Goal: Transaction & Acquisition: Purchase product/service

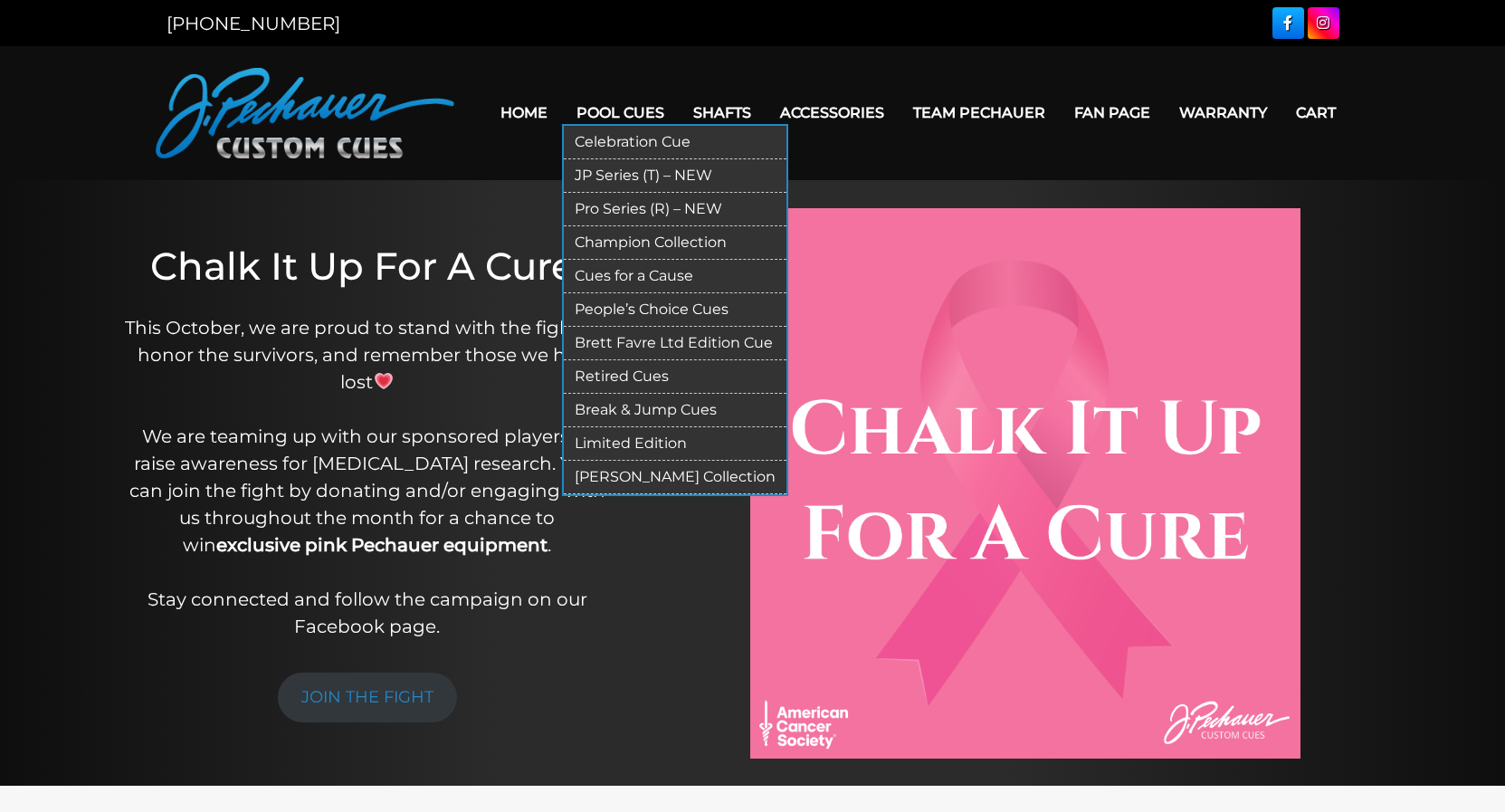
click at [588, 214] on link "Pro Series (R) – NEW" at bounding box center [675, 210] width 223 height 34
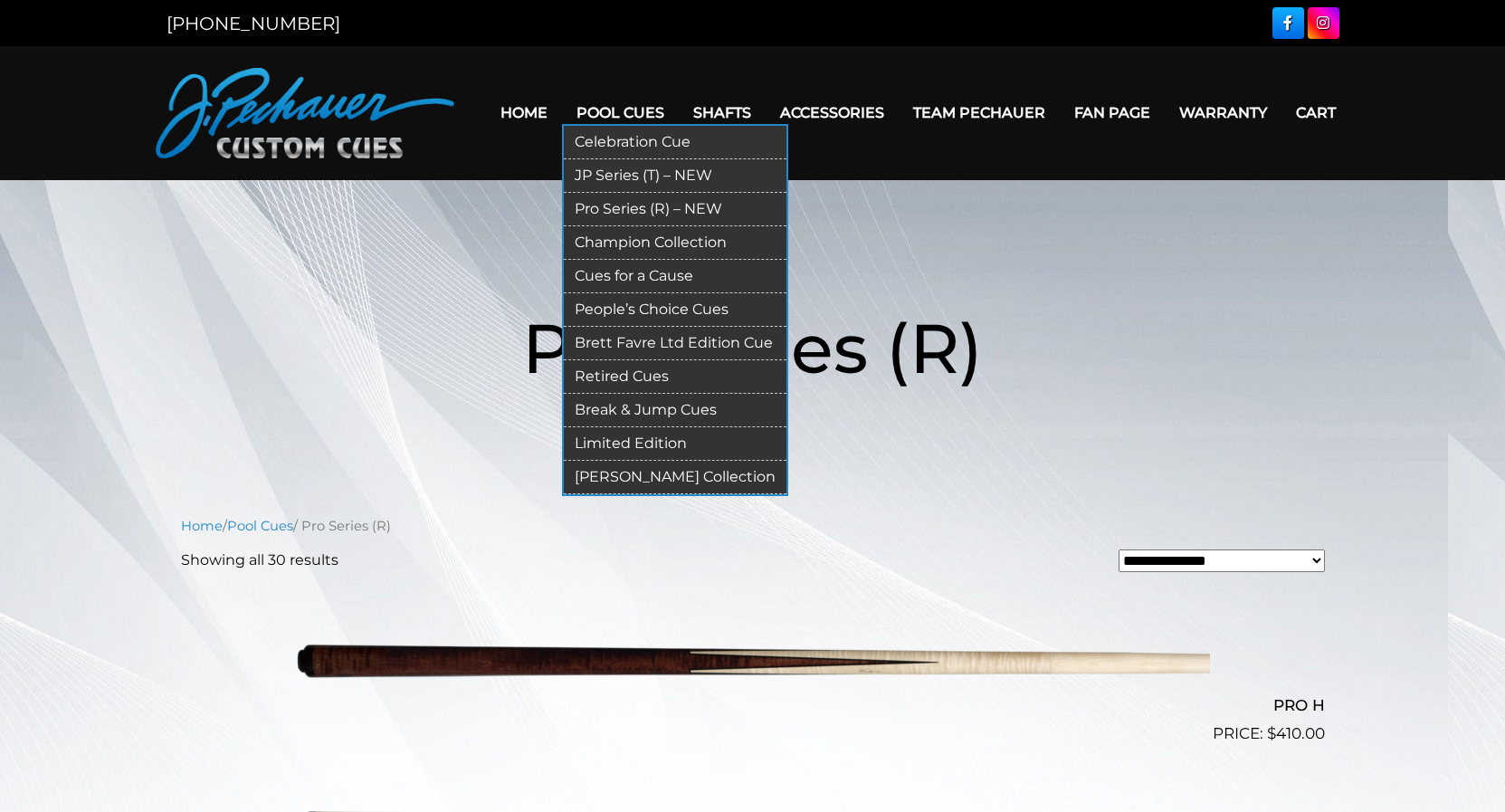
click at [636, 375] on link "Retired Cues" at bounding box center [675, 377] width 223 height 34
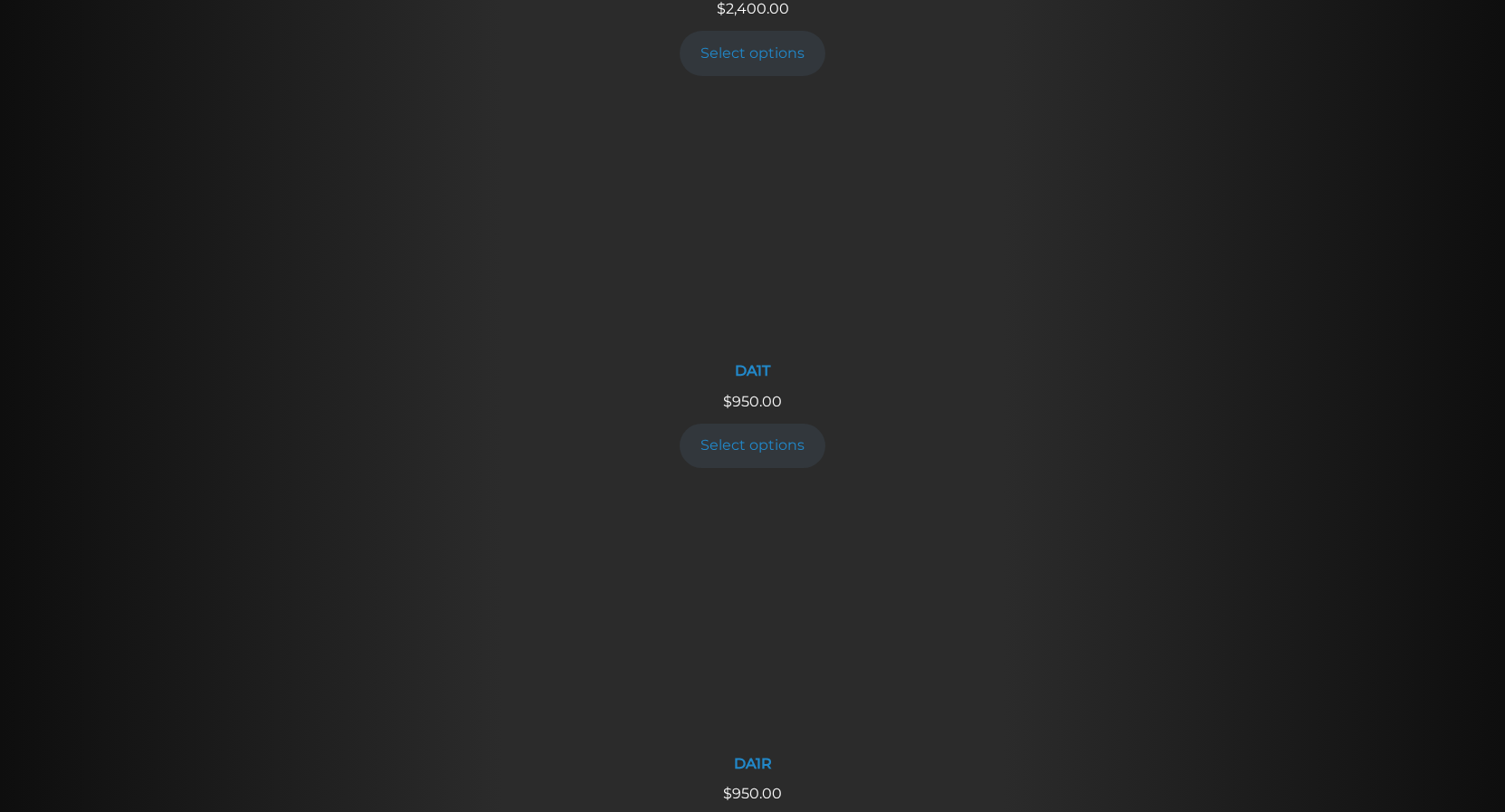
scroll to position [1662, 0]
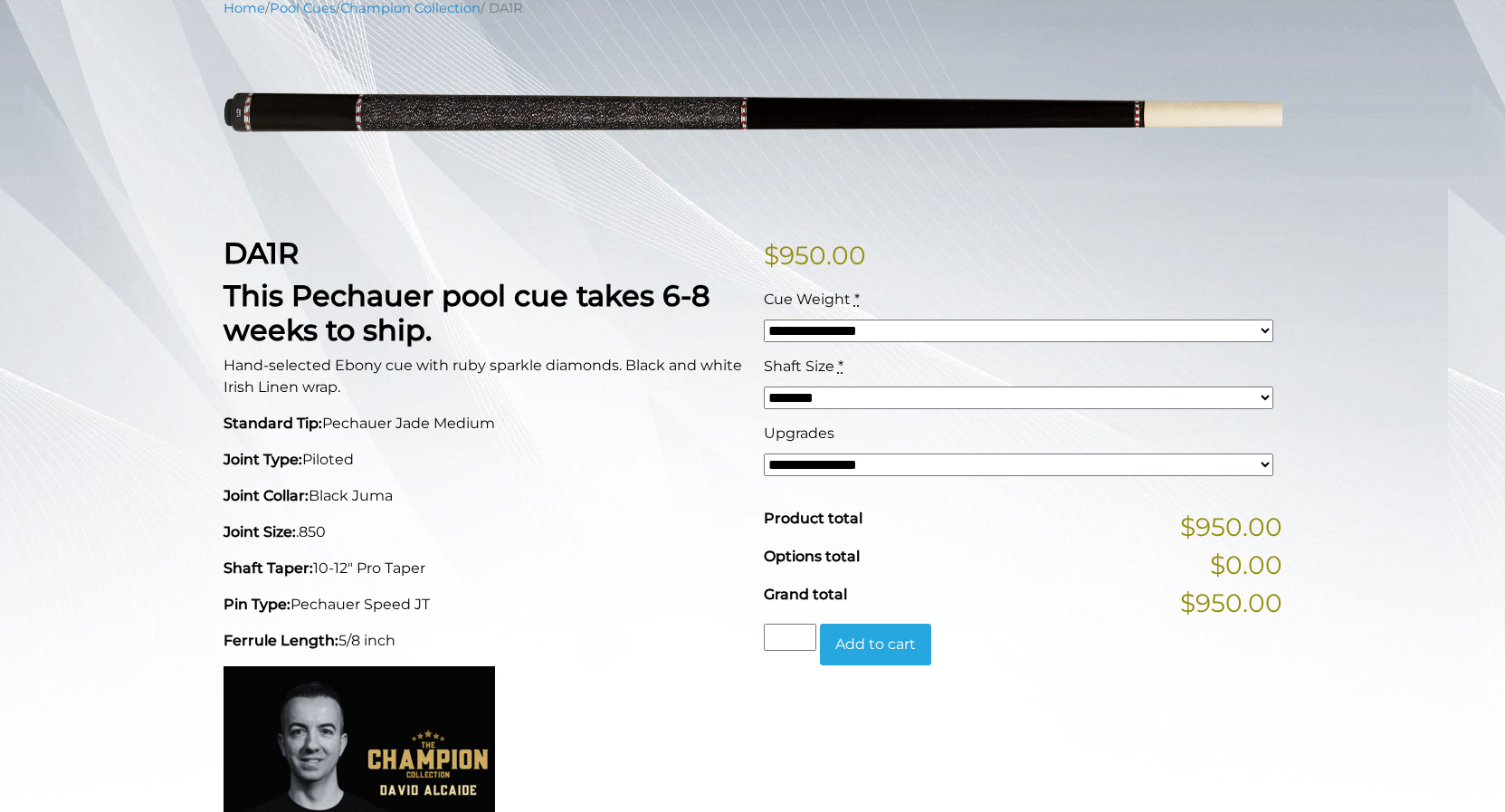
scroll to position [462, 0]
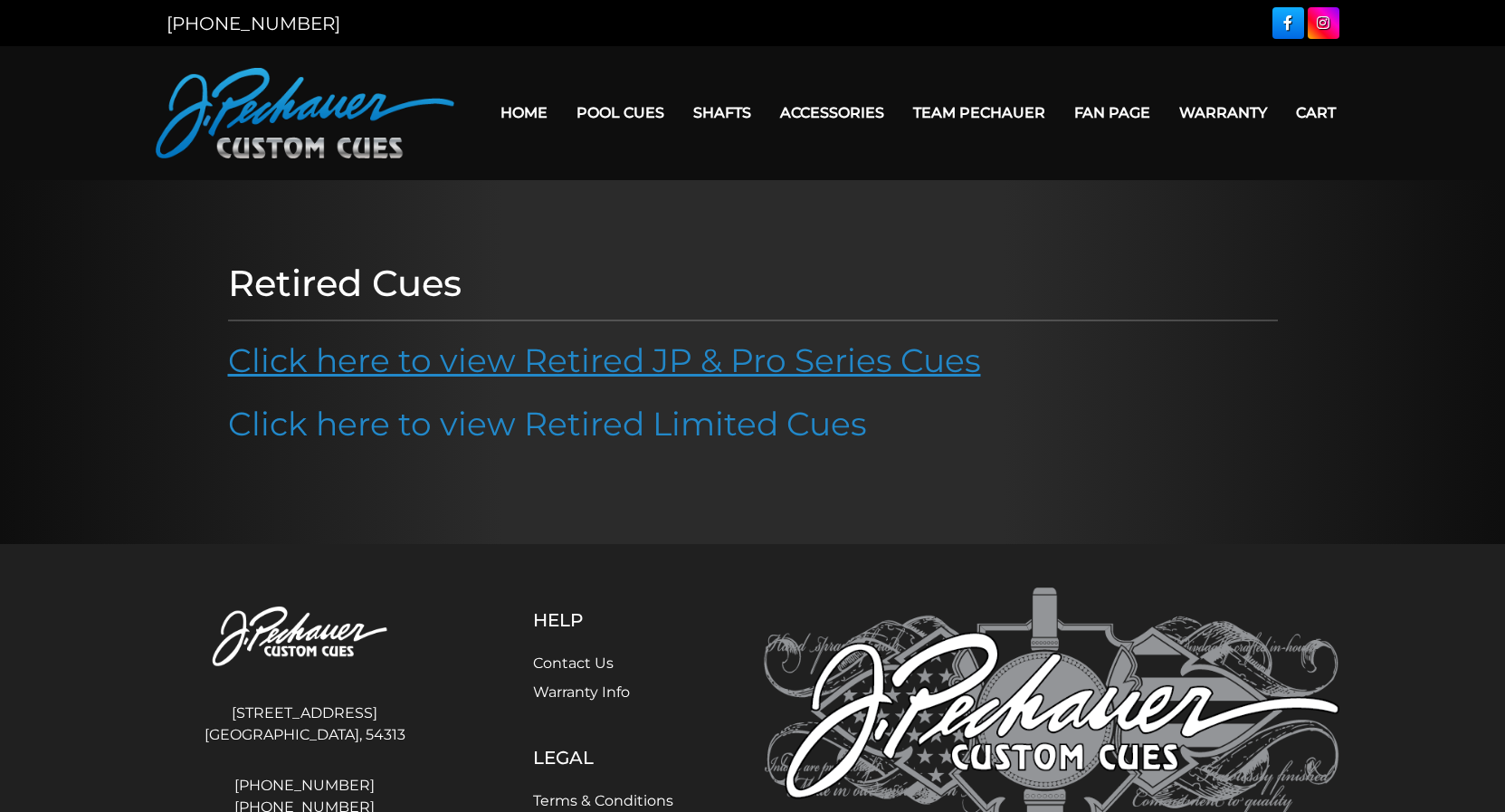
click at [552, 360] on link "Click here to view Retired JP & Pro Series Cues" at bounding box center [605, 360] width 753 height 40
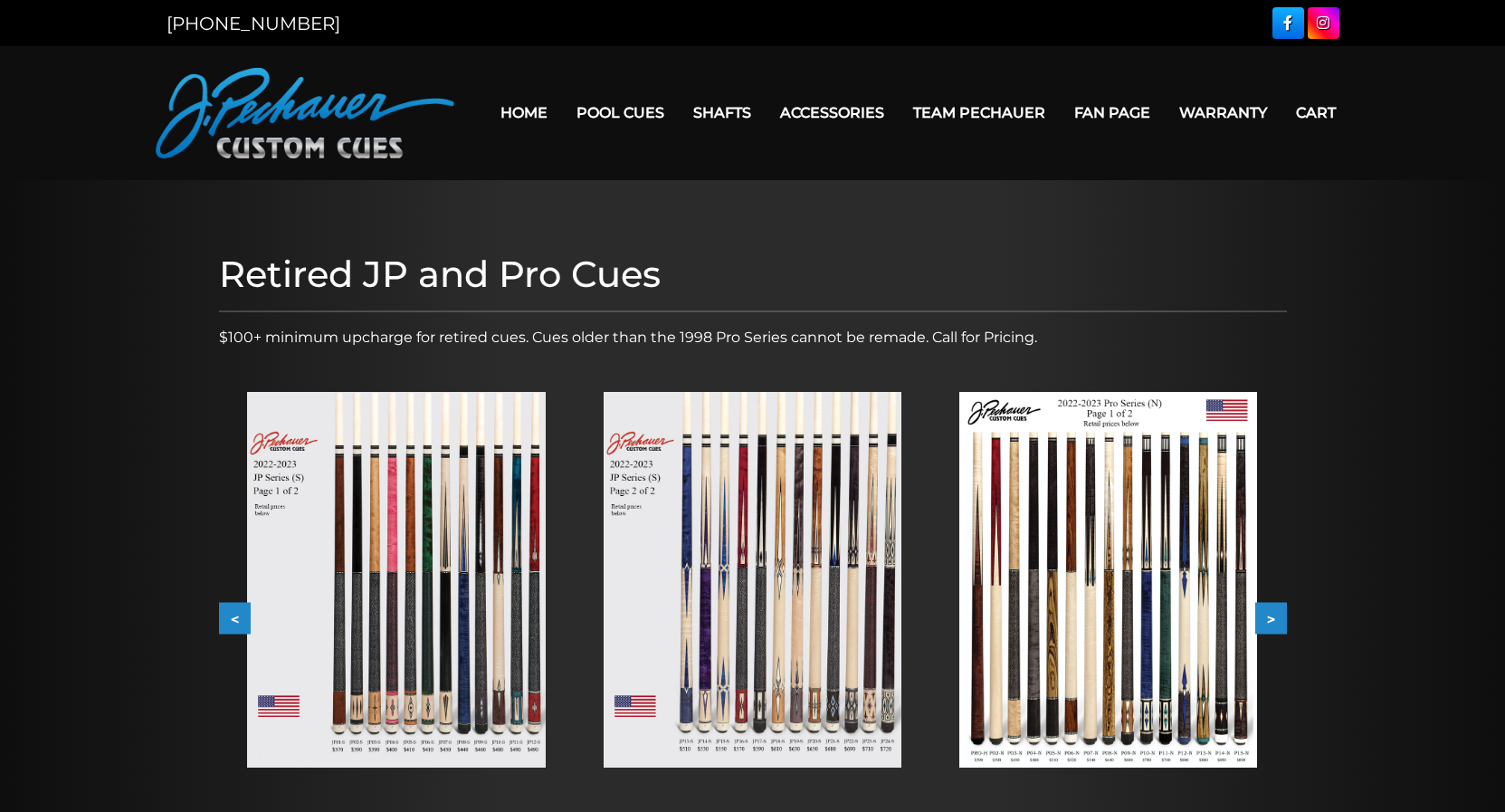
click at [1276, 618] on button ">" at bounding box center [1271, 618] width 32 height 32
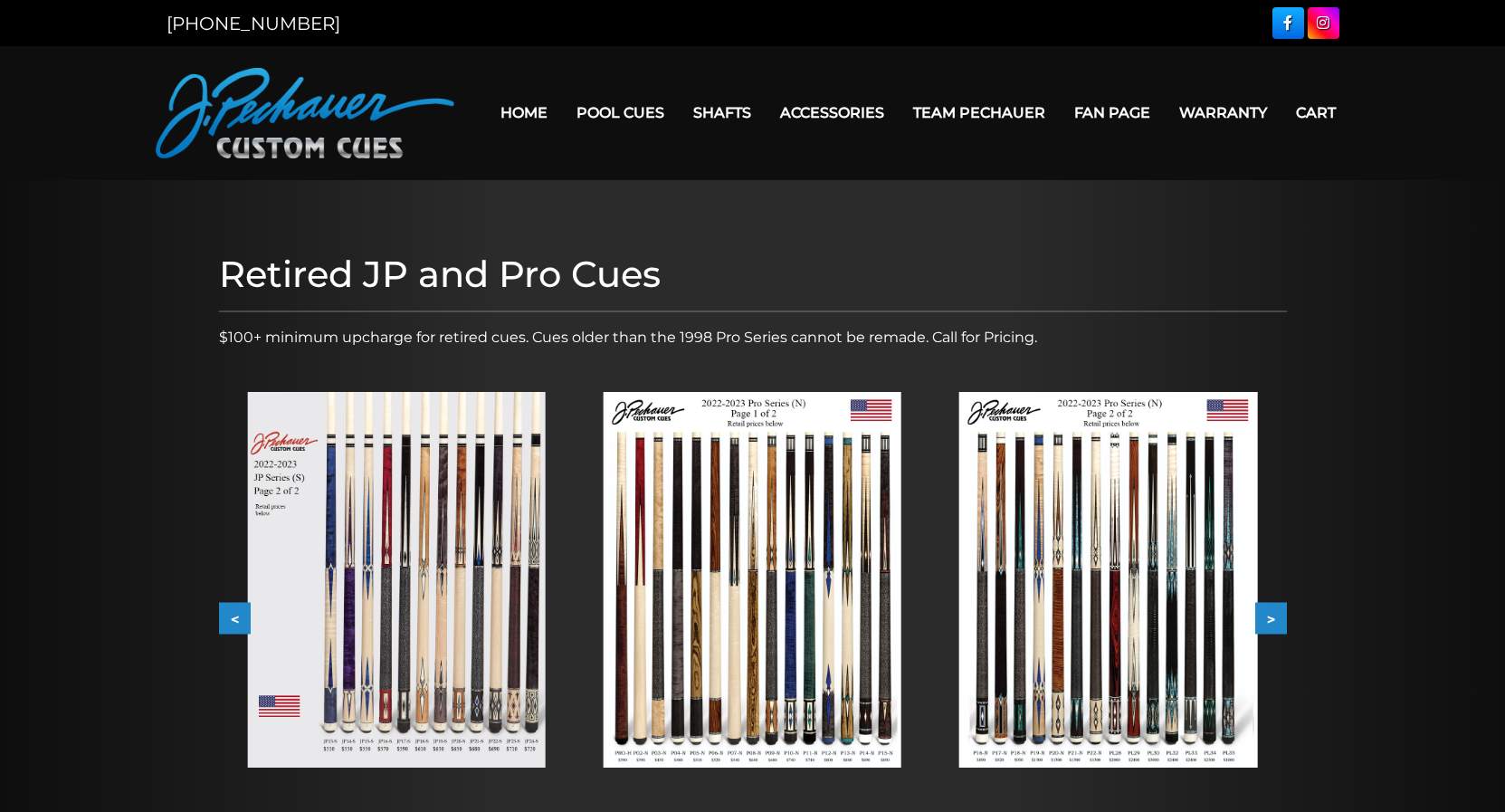
click at [1276, 618] on button ">" at bounding box center [1271, 618] width 32 height 32
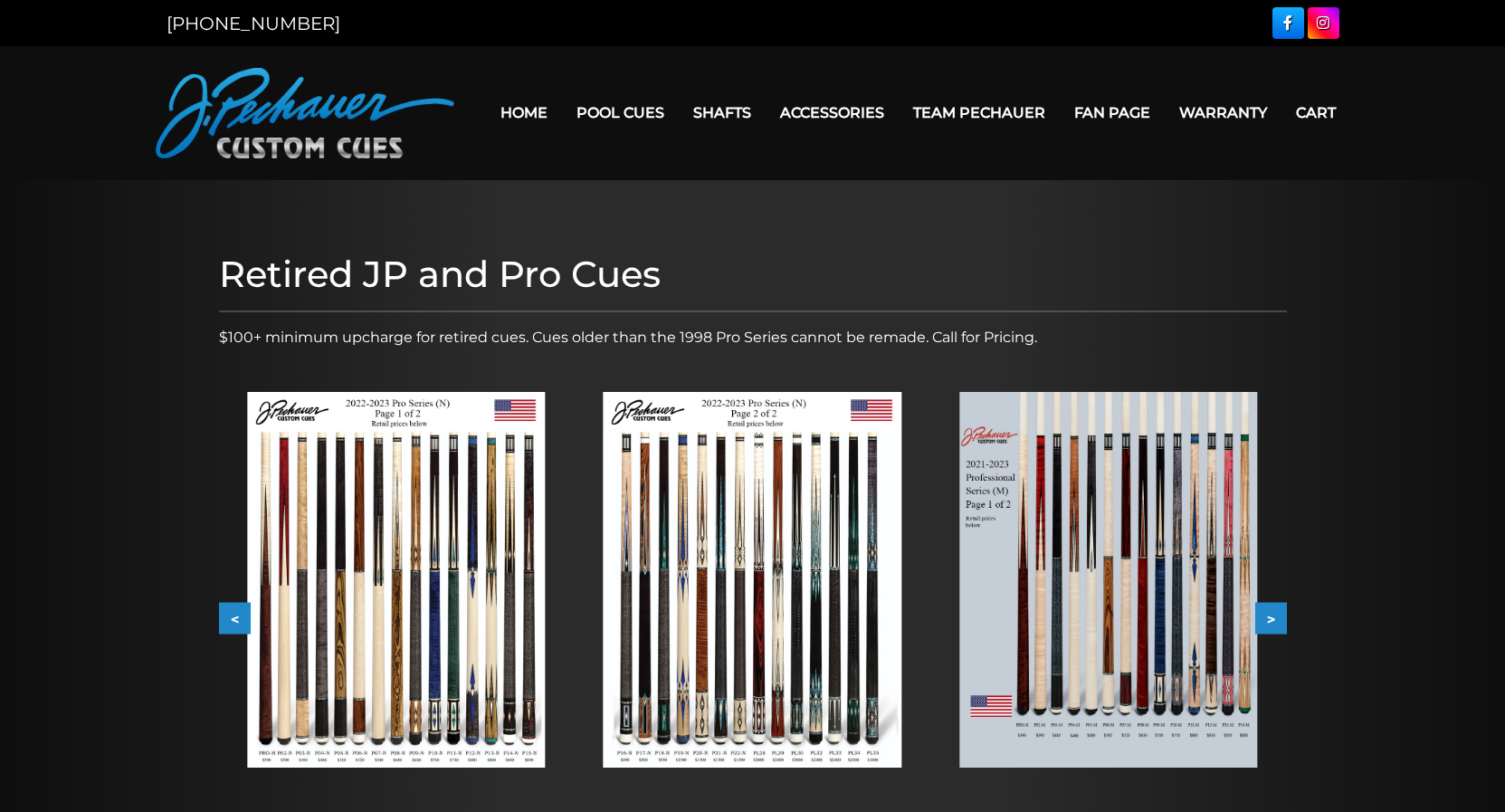
click at [1276, 618] on button ">" at bounding box center [1271, 618] width 32 height 32
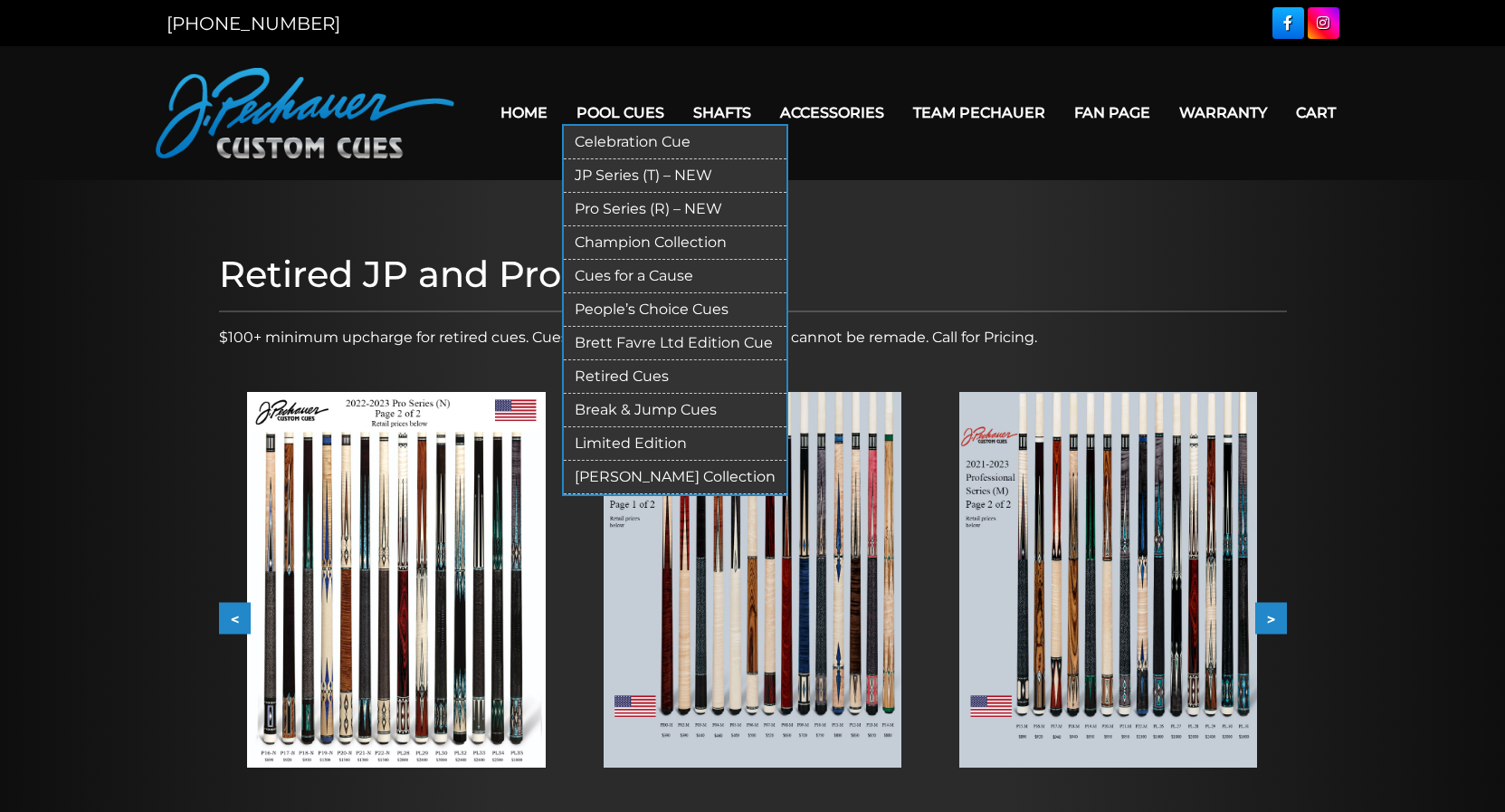
click at [602, 245] on link "Champion Collection" at bounding box center [675, 243] width 223 height 34
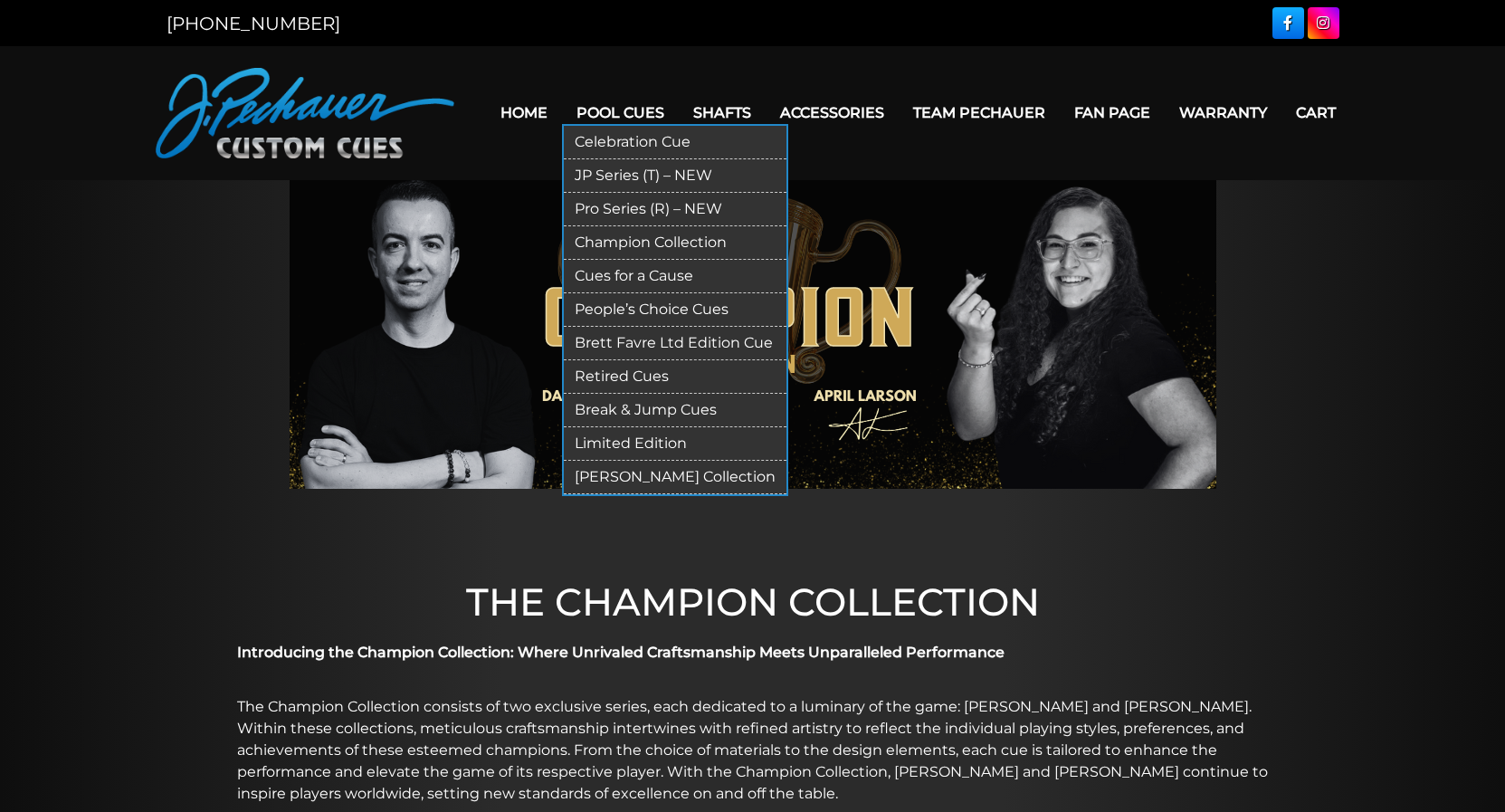
click at [607, 209] on link "Pro Series (R) – NEW" at bounding box center [675, 210] width 223 height 34
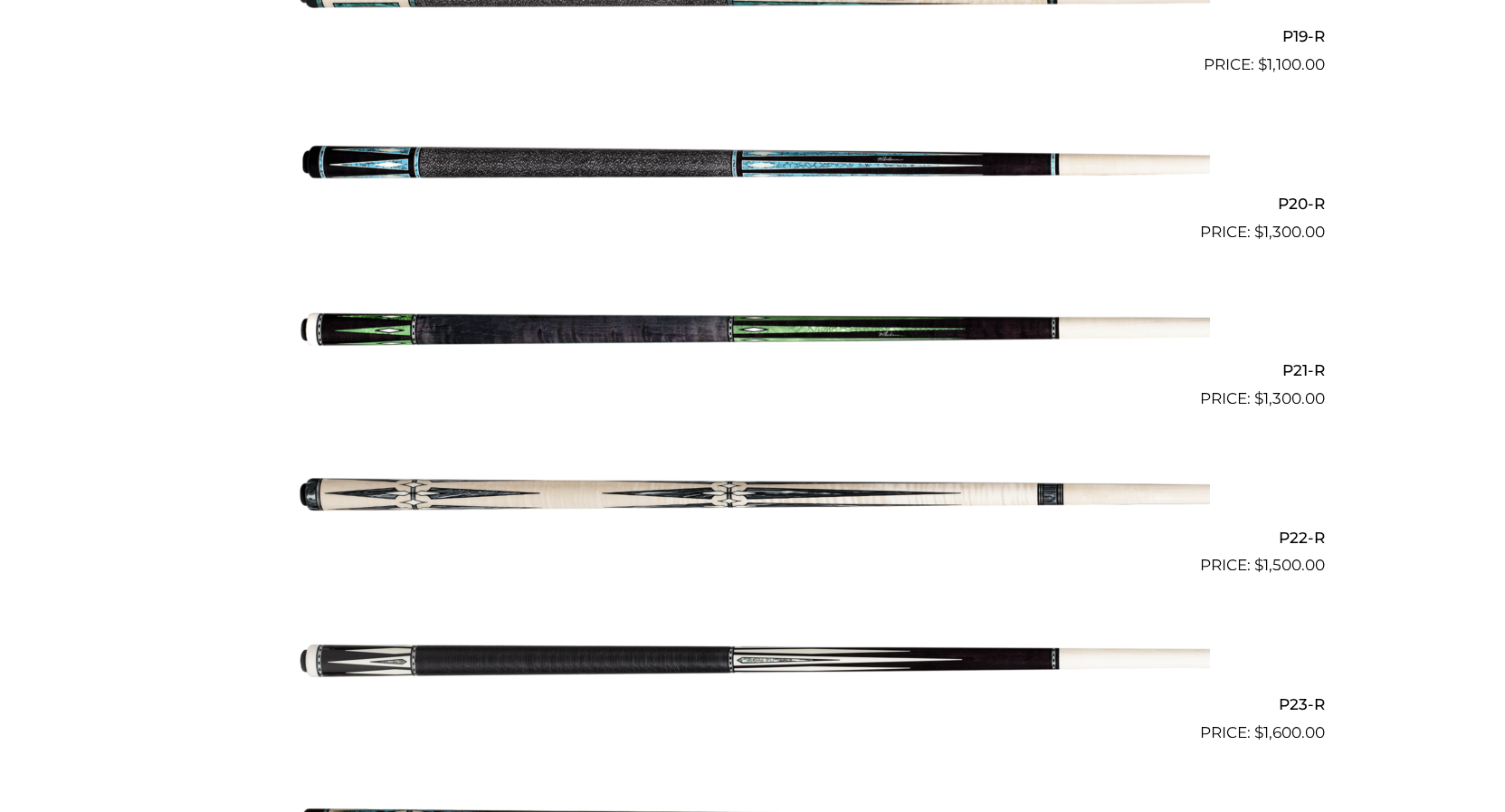
scroll to position [3691, 0]
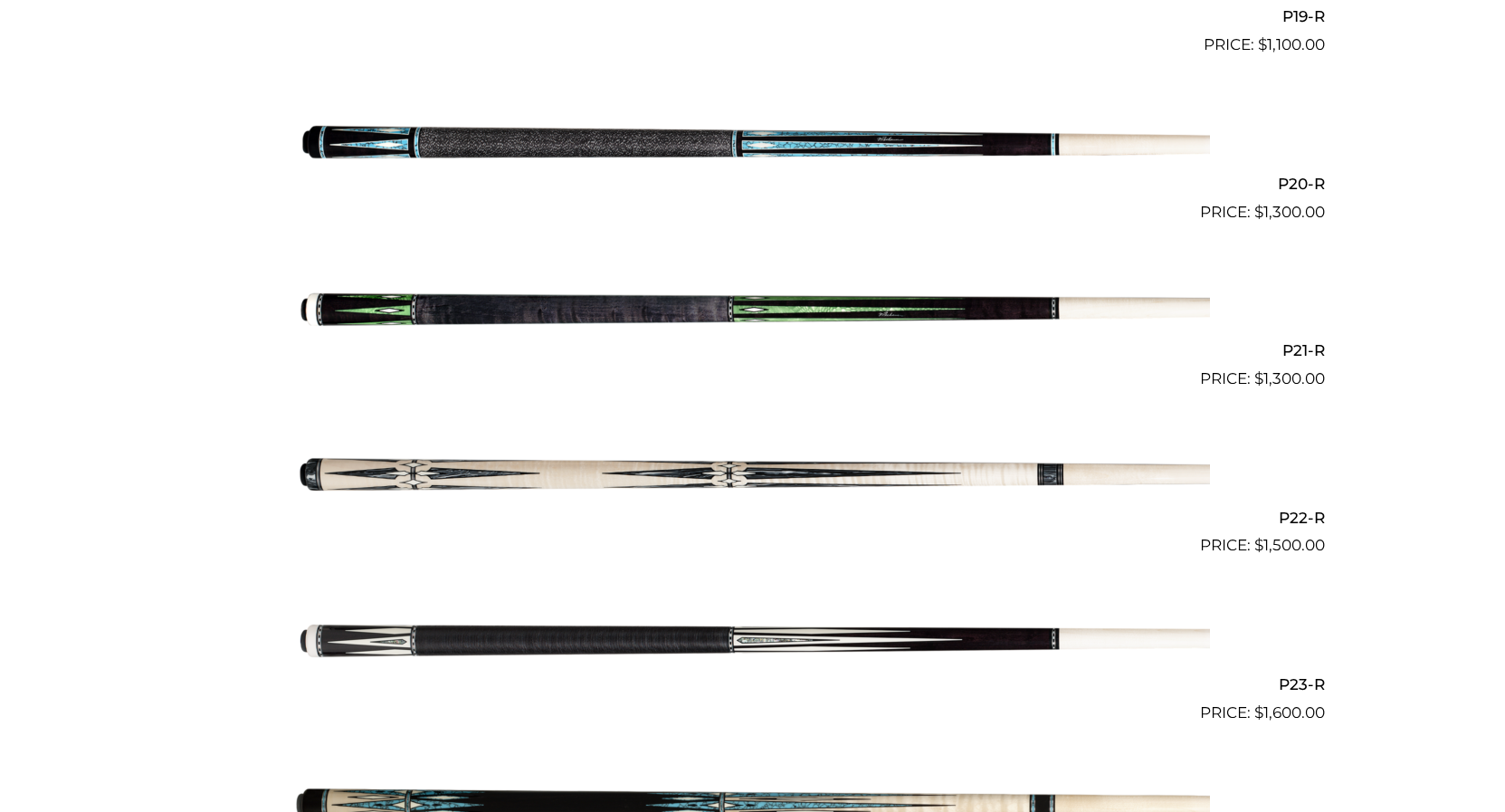
click at [443, 309] on img at bounding box center [753, 308] width 914 height 152
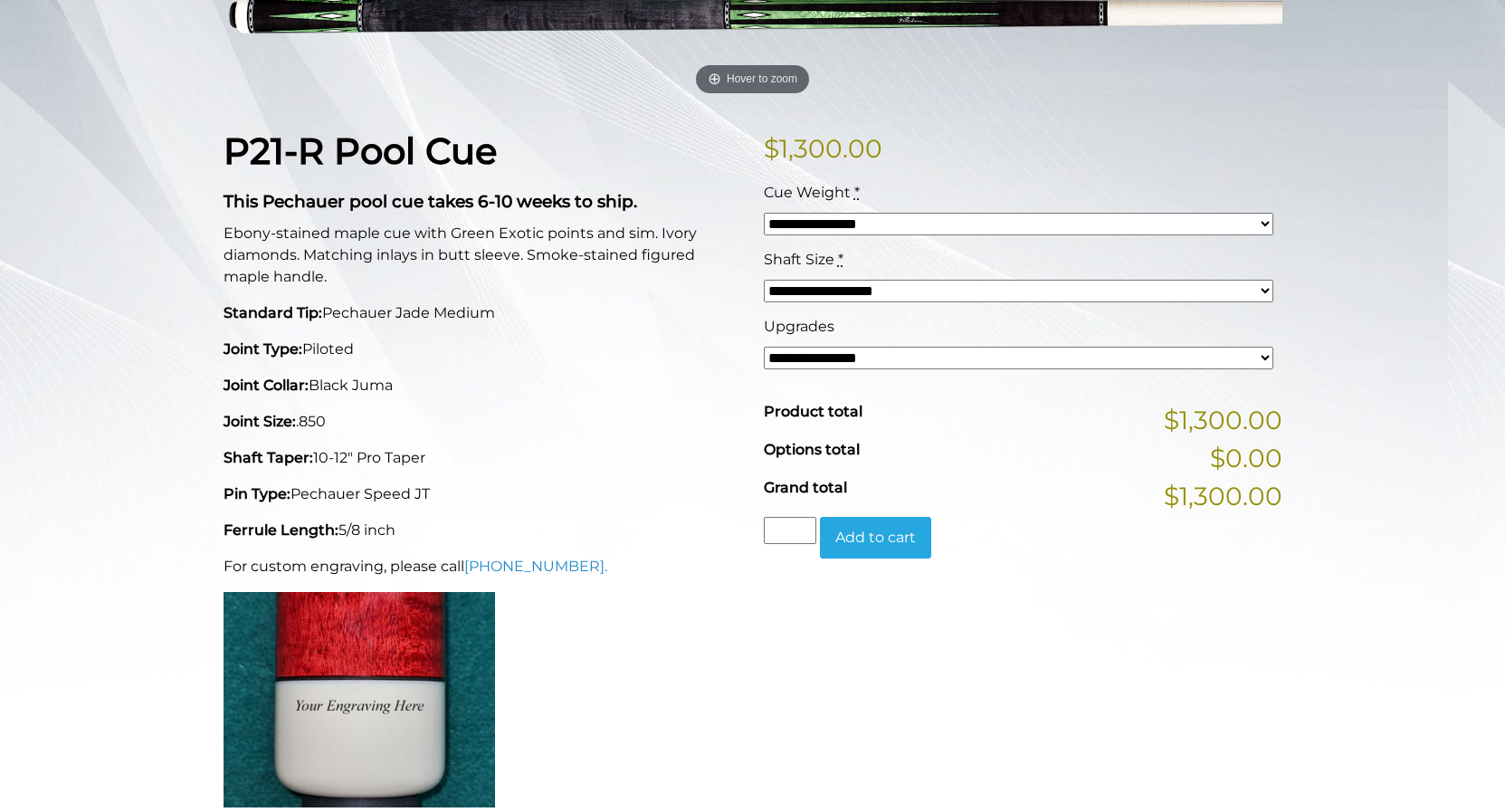
scroll to position [369, 0]
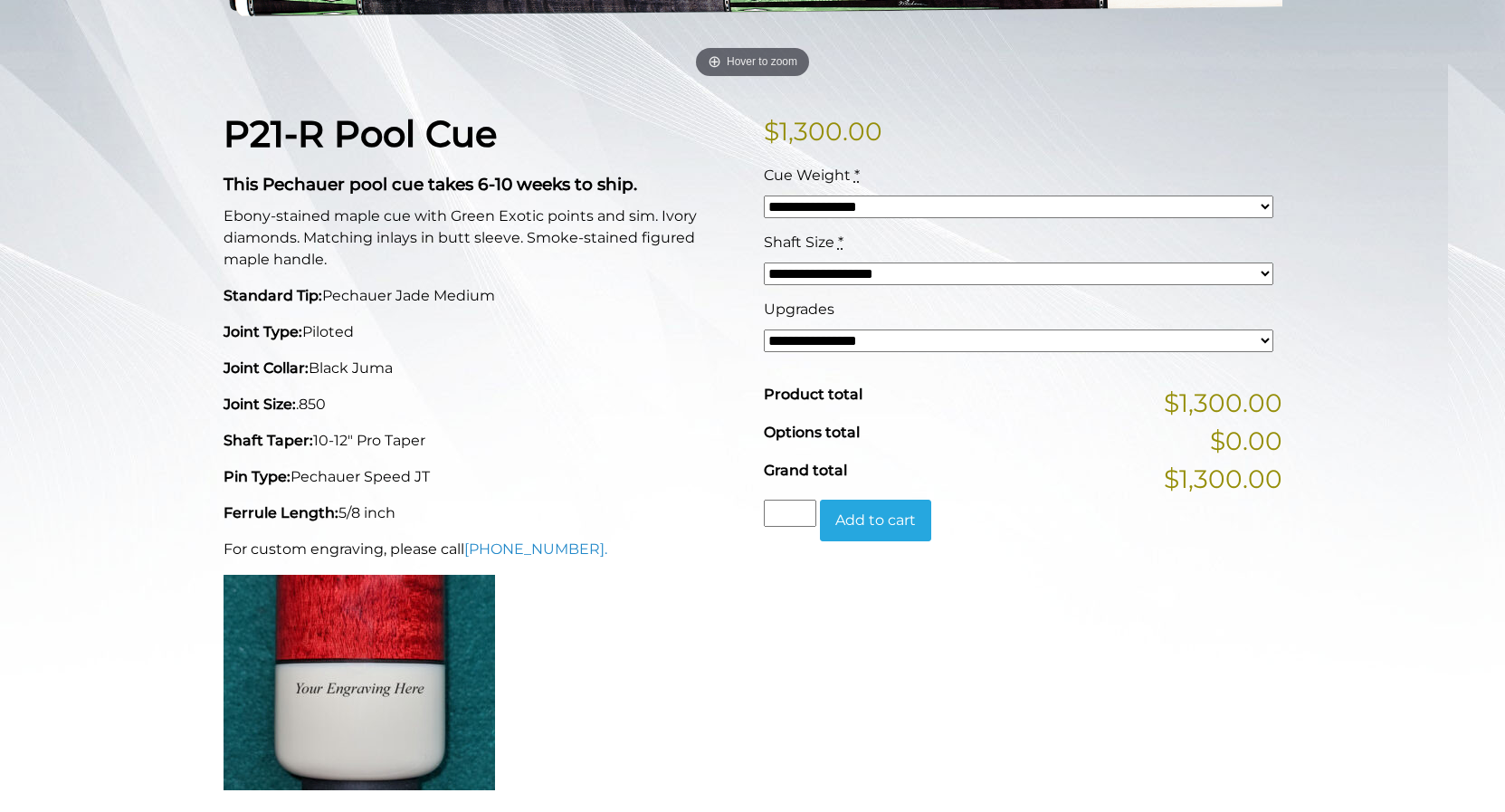
click at [764, 196] on select "**********" at bounding box center [1018, 207] width 510 height 23
select select "*****"
click option "*****" at bounding box center [0, 0] width 0 height 0
click at [764, 262] on select "**********" at bounding box center [1018, 273] width 510 height 23
select select "*****"
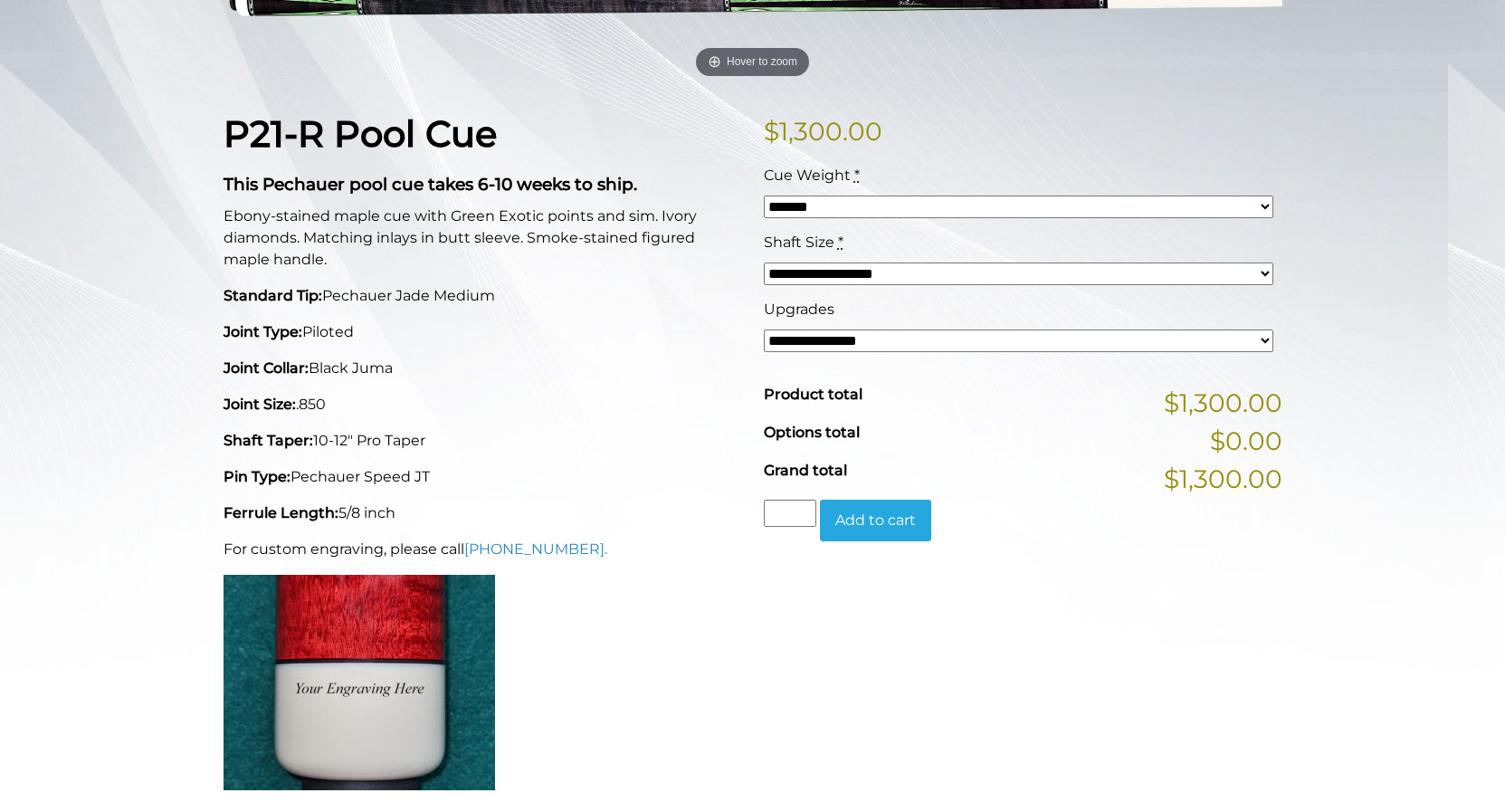
click option "********" at bounding box center [0, 0] width 0 height 0
click at [764, 329] on select "**********" at bounding box center [1018, 340] width 510 height 23
select select "*****"
click option "**********" at bounding box center [0, 0] width 0 height 0
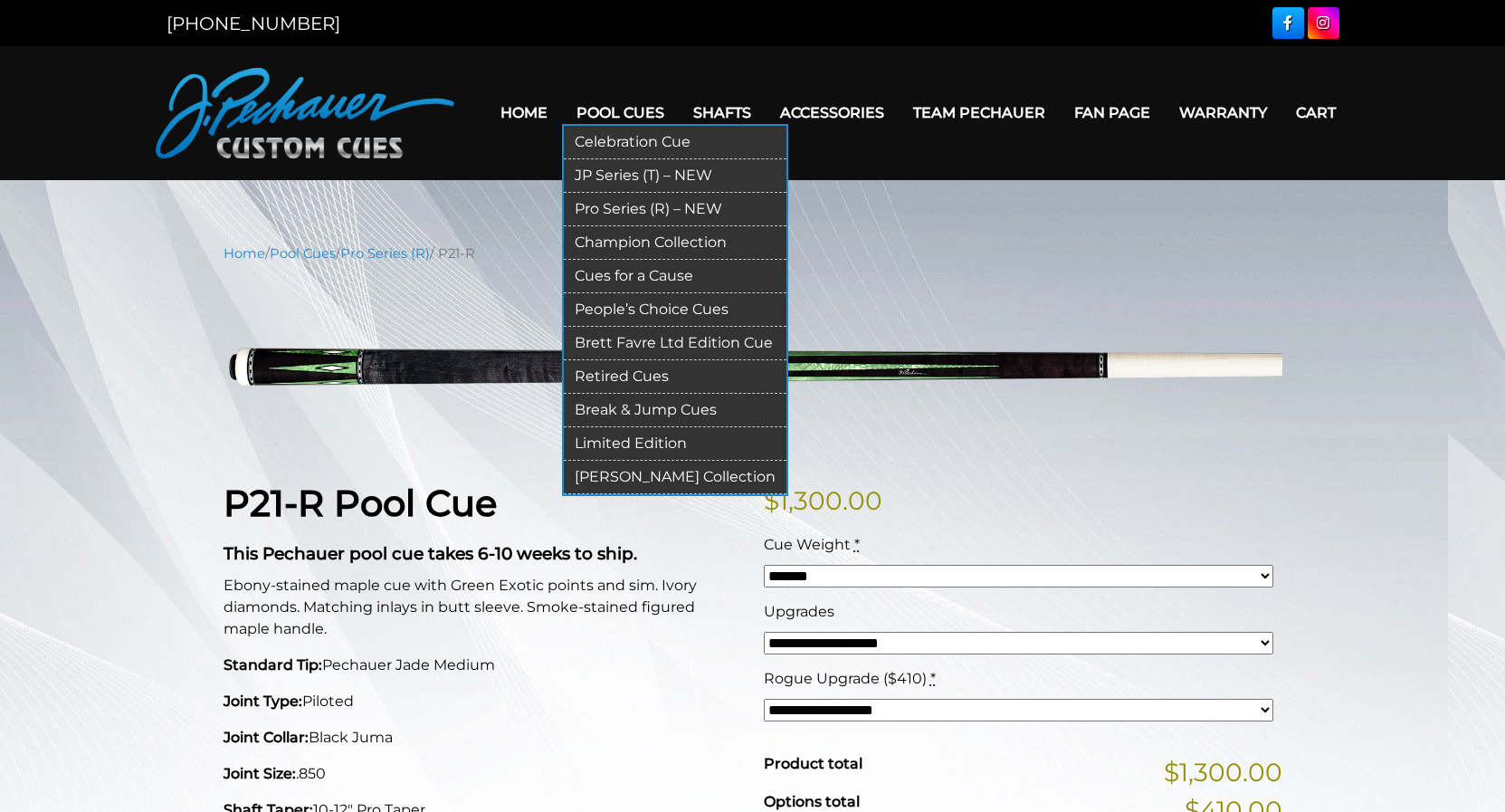
click at [615, 242] on link "Champion Collection" at bounding box center [675, 243] width 223 height 34
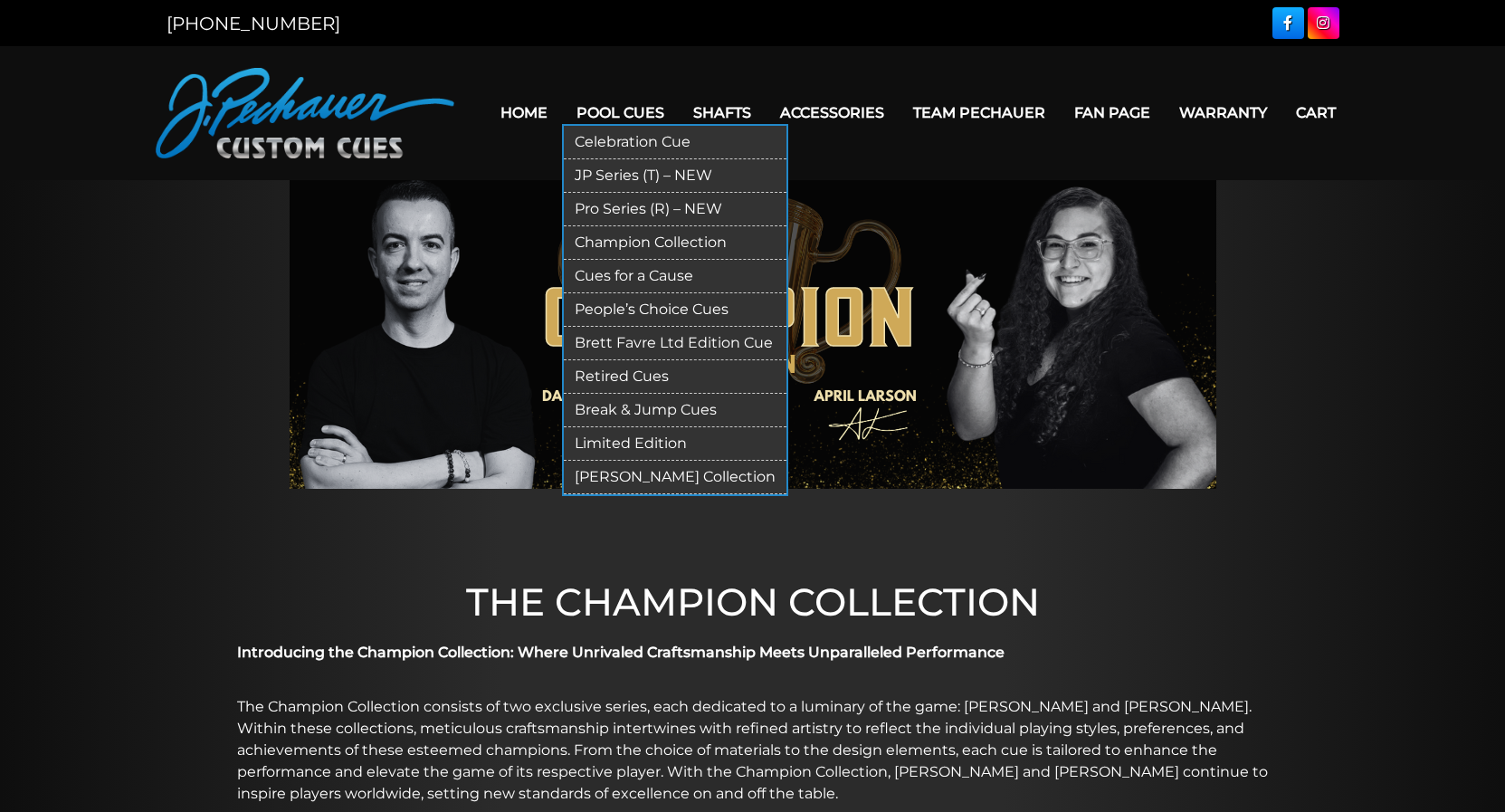
click at [583, 213] on link "Pro Series (R) – NEW" at bounding box center [675, 210] width 223 height 34
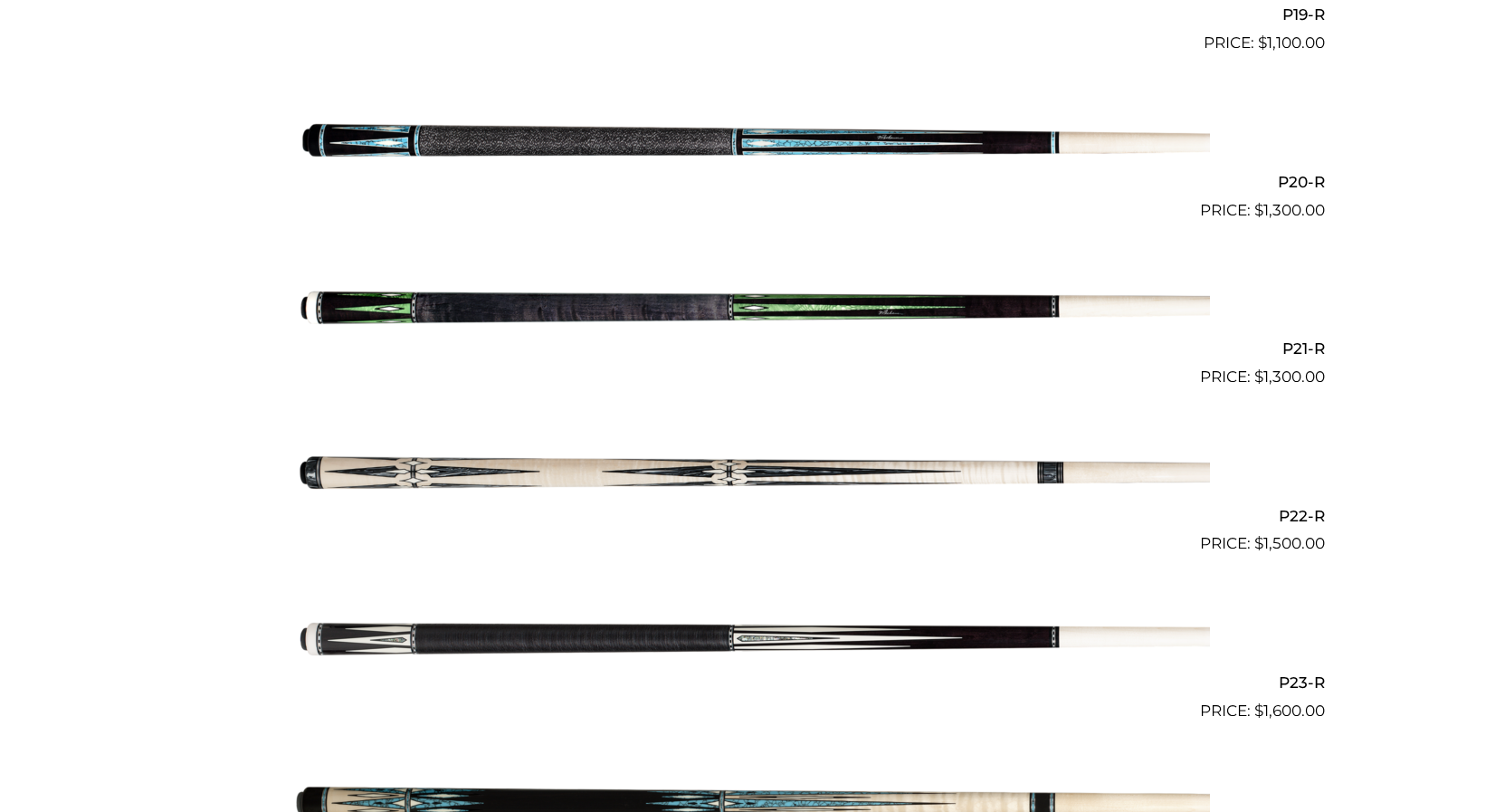
scroll to position [3691, 0]
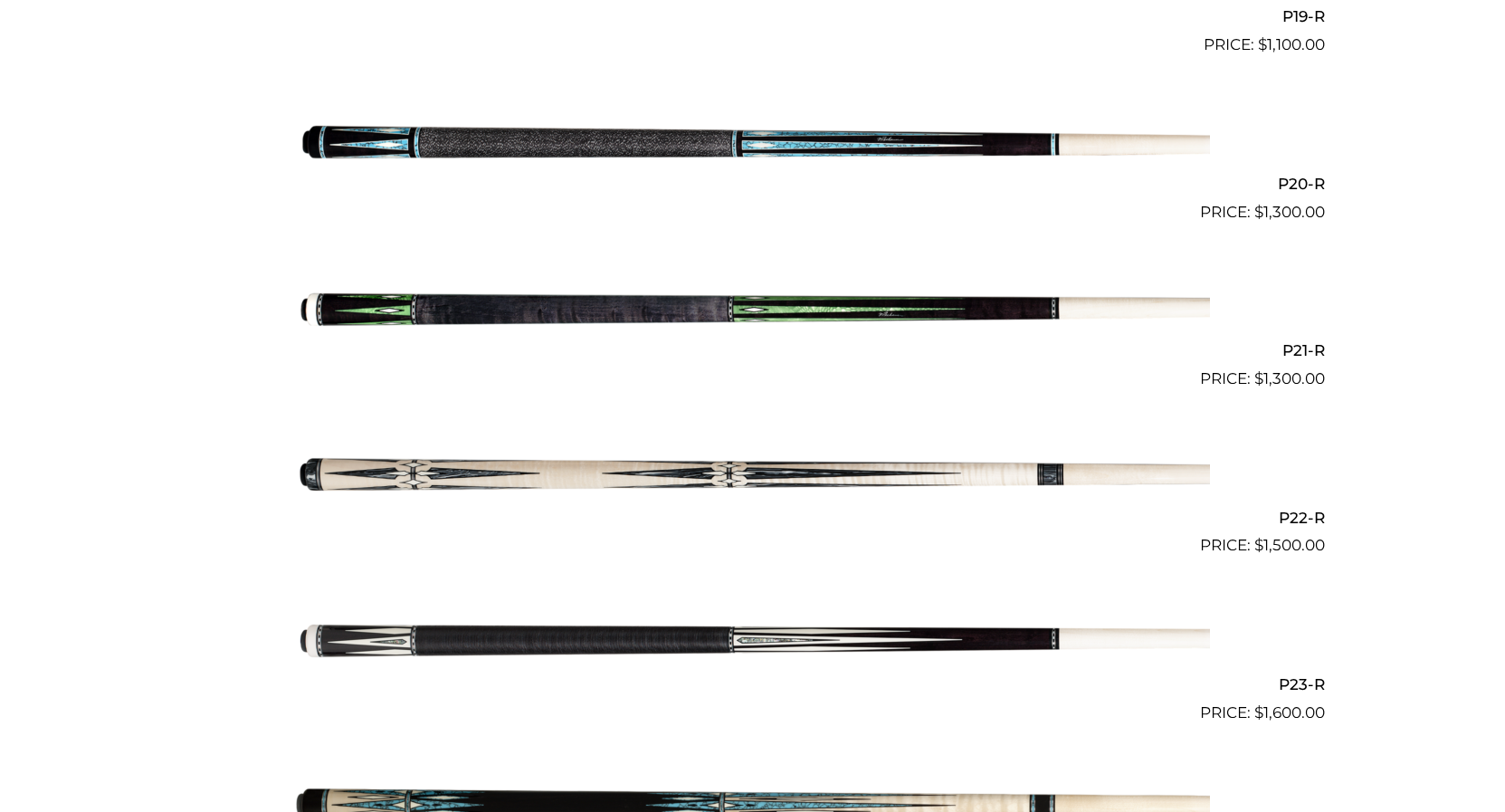
click at [431, 299] on img at bounding box center [753, 308] width 914 height 152
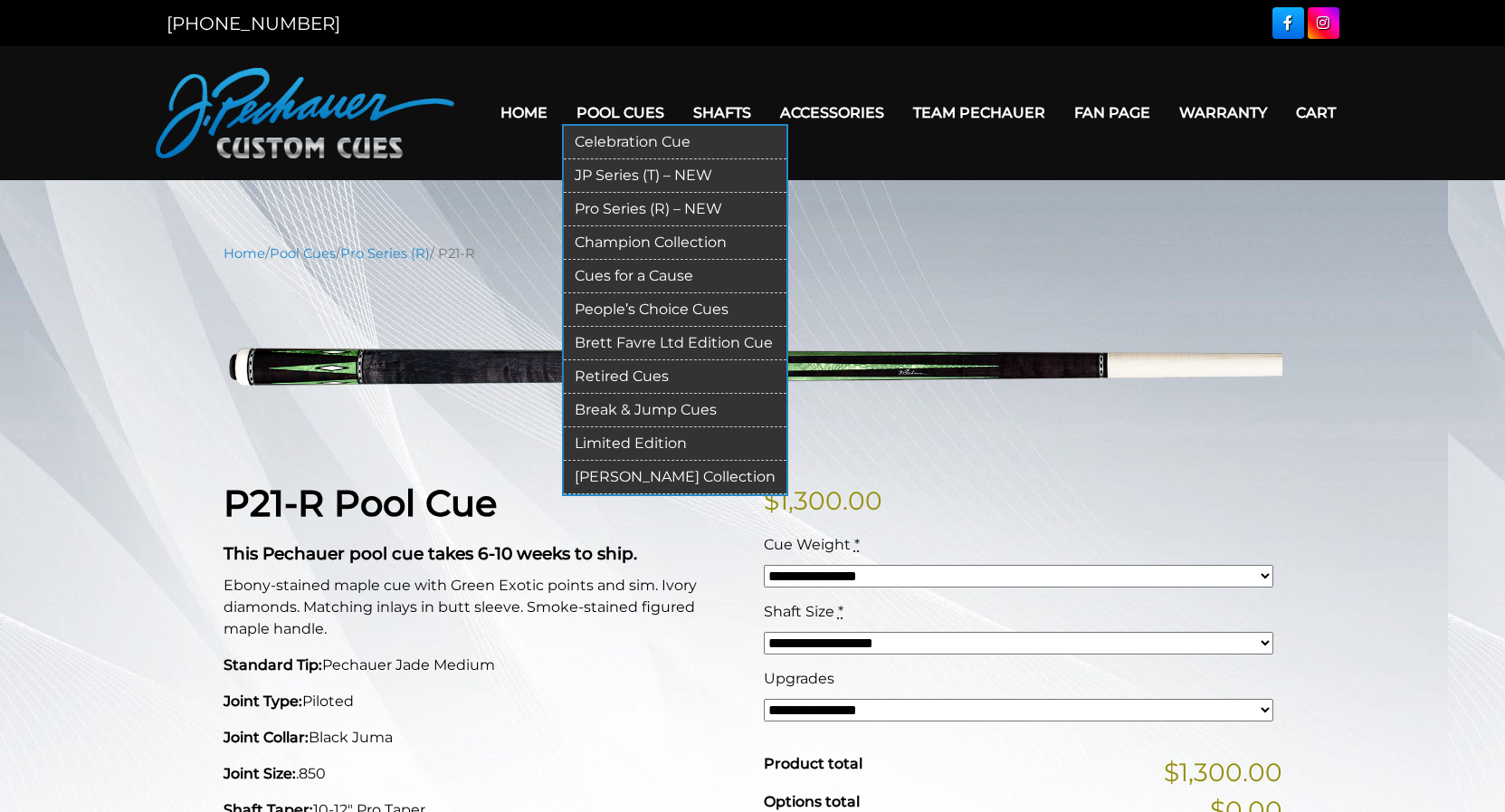
click at [591, 212] on link "Pro Series (R) – NEW" at bounding box center [675, 210] width 223 height 34
click at [594, 377] on link "Retired Cues" at bounding box center [675, 377] width 223 height 34
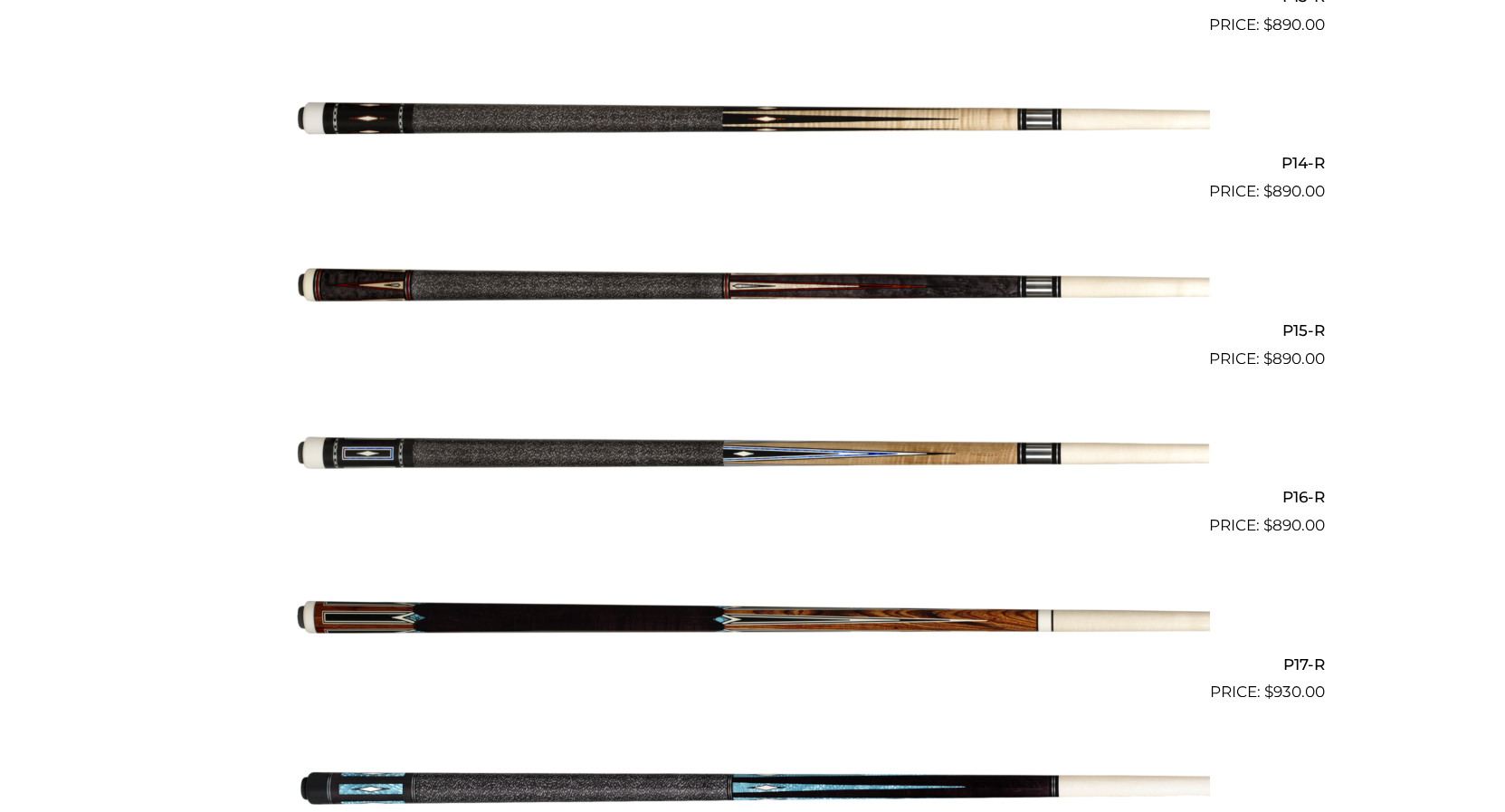
scroll to position [2768, 0]
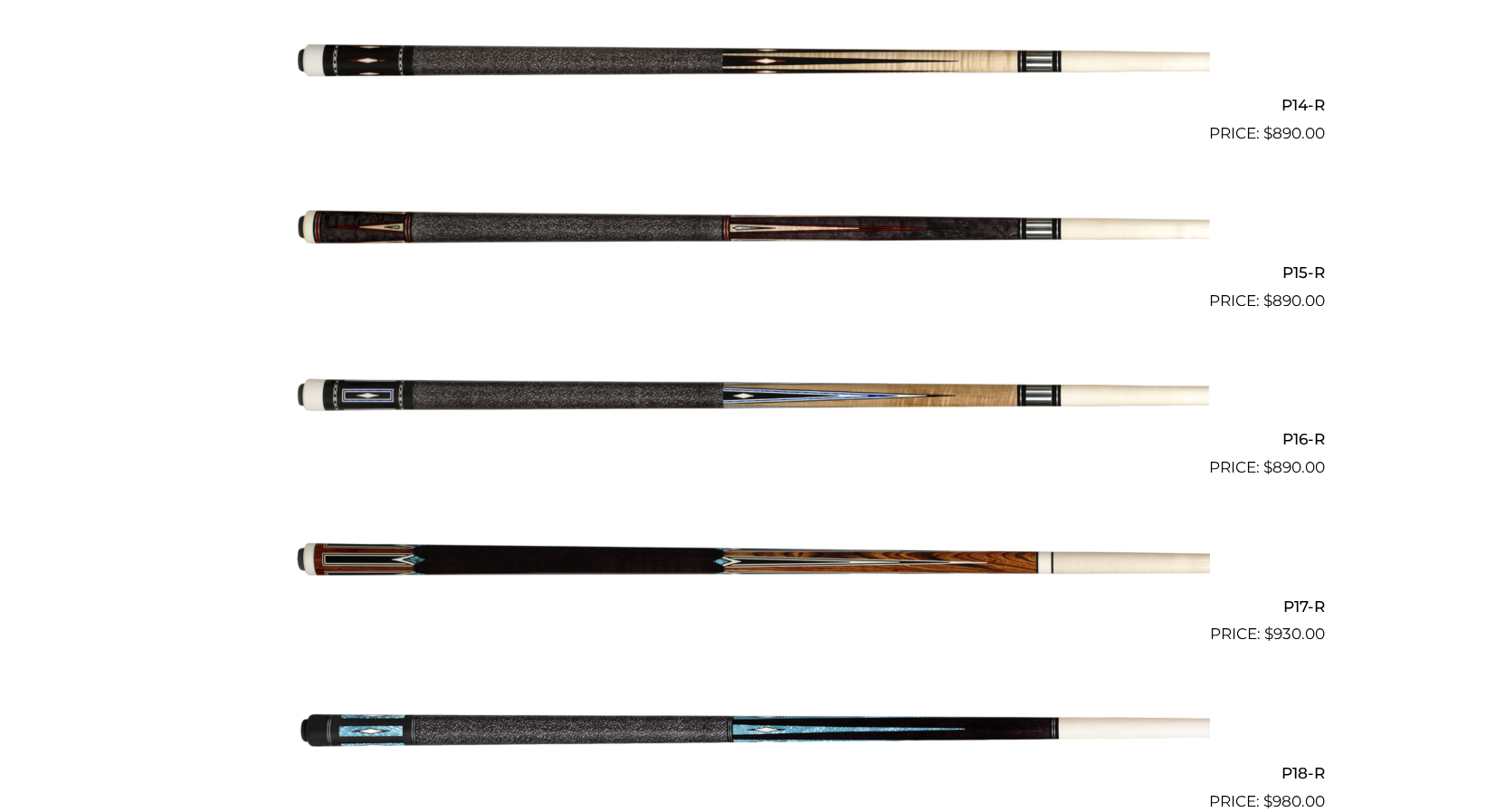
click at [748, 396] on img at bounding box center [753, 397] width 914 height 152
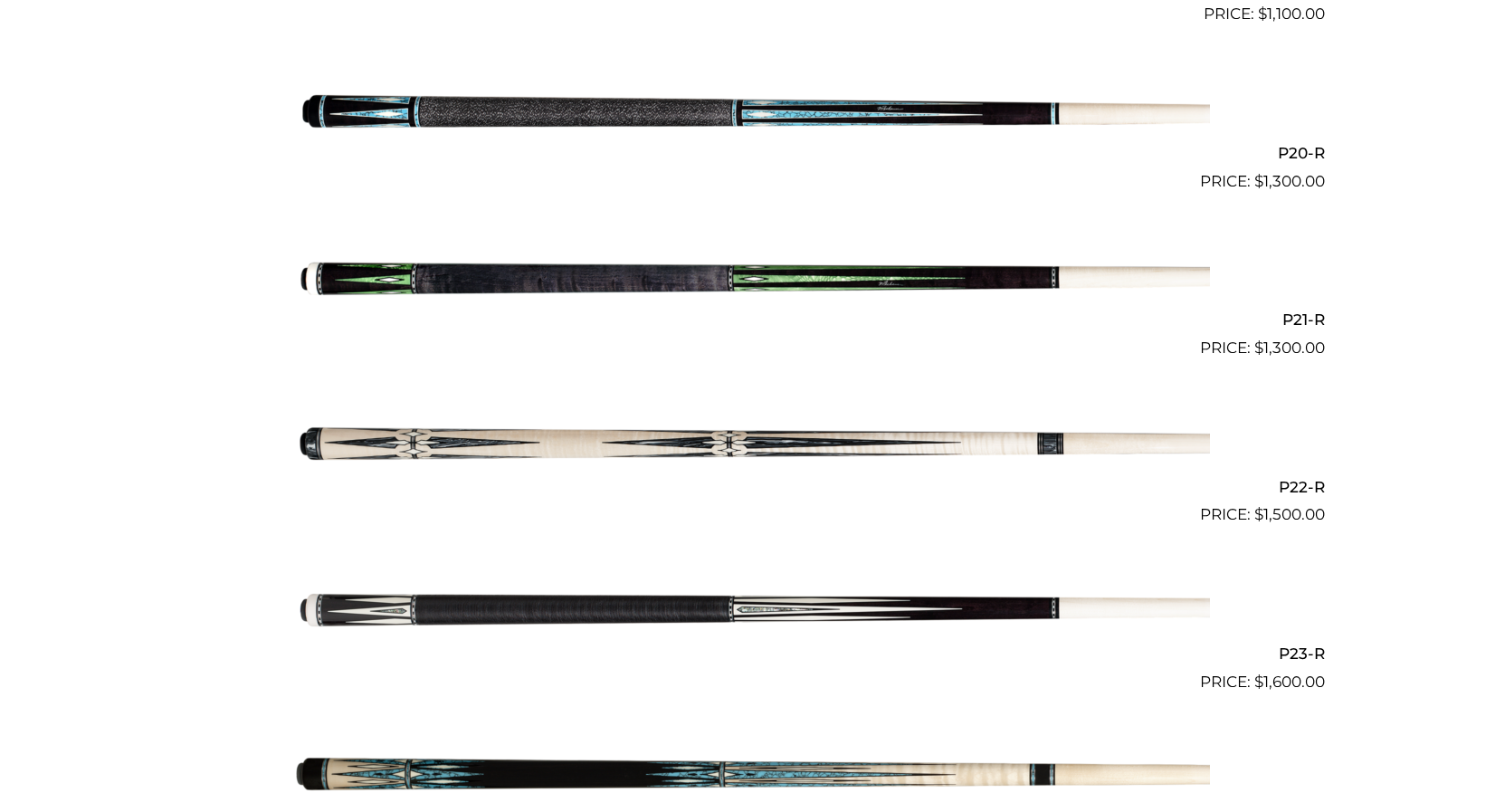
scroll to position [3691, 0]
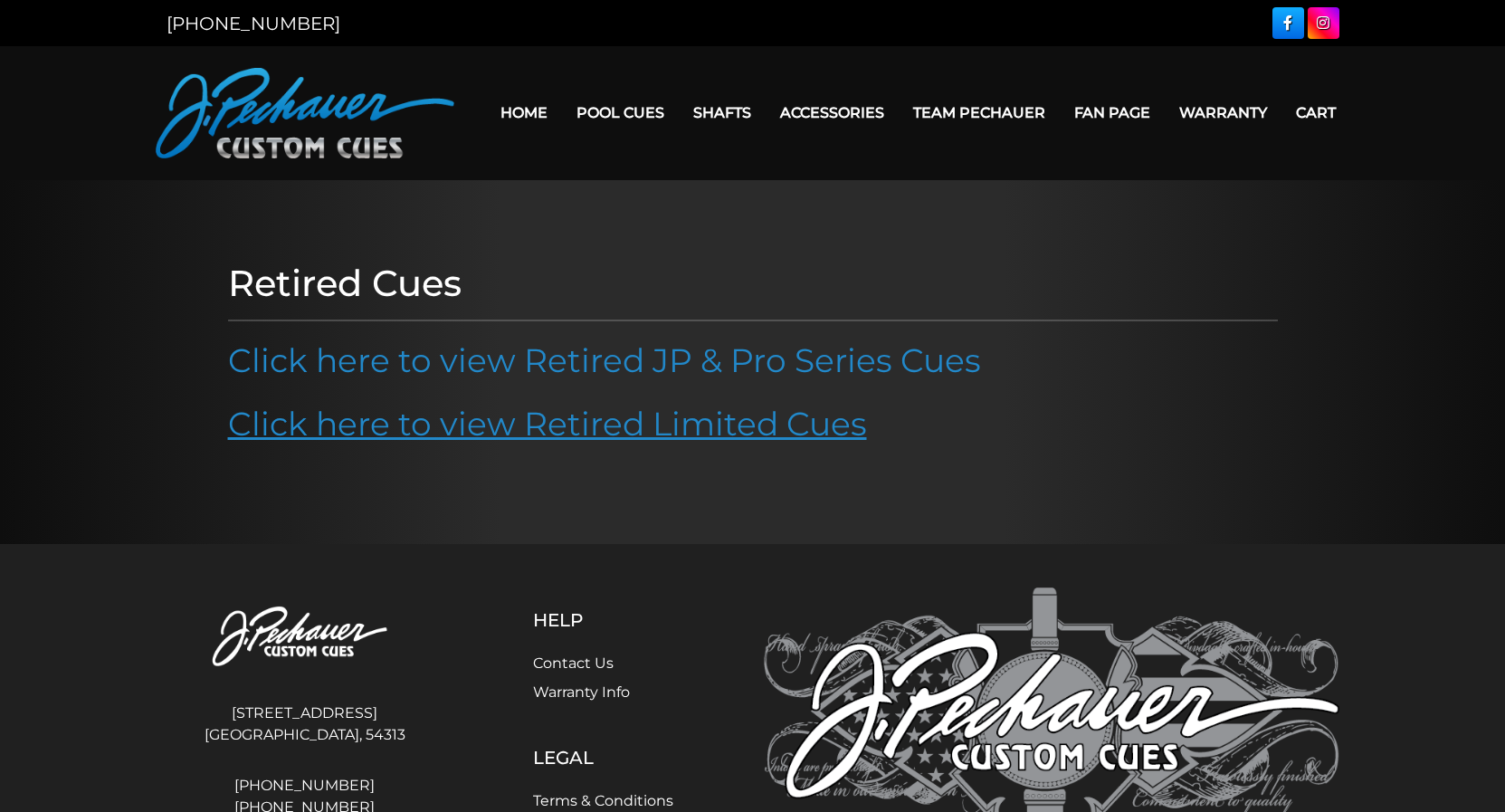
click at [574, 428] on link "Click here to view Retired Limited Cues" at bounding box center [548, 423] width 639 height 40
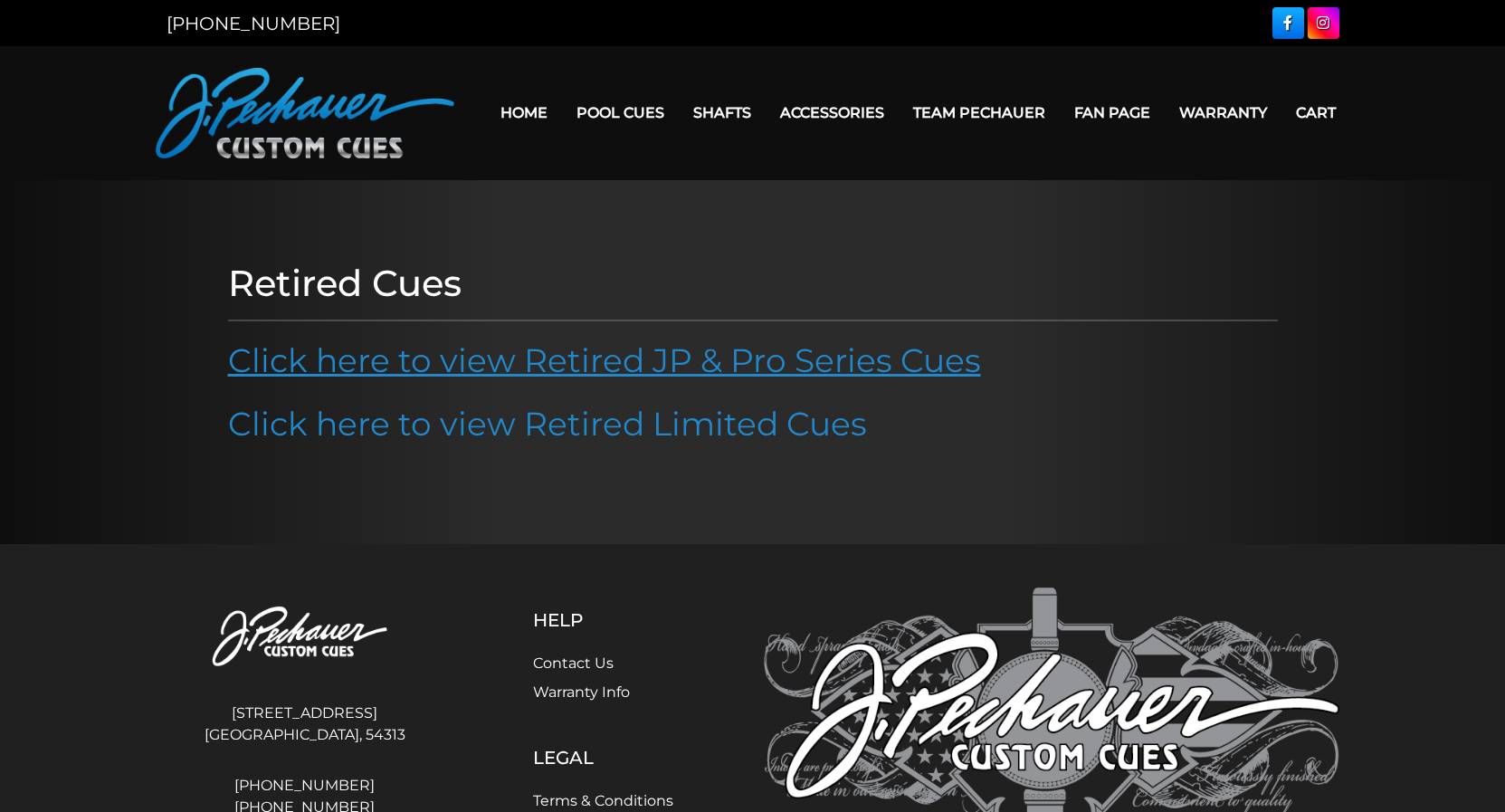
click at [464, 363] on link "Click here to view Retired JP & Pro Series Cues" at bounding box center [605, 360] width 753 height 40
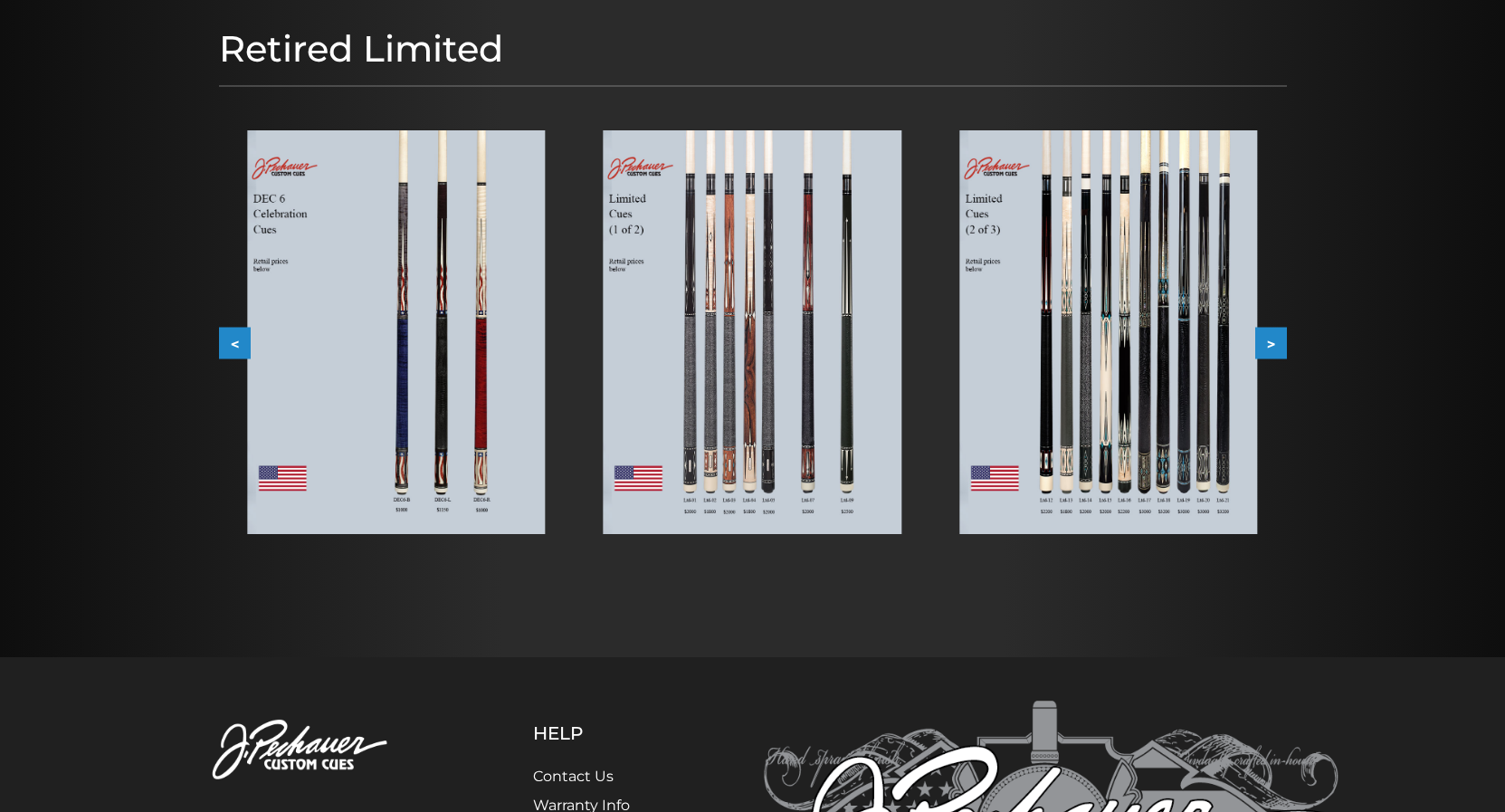
scroll to position [185, 0]
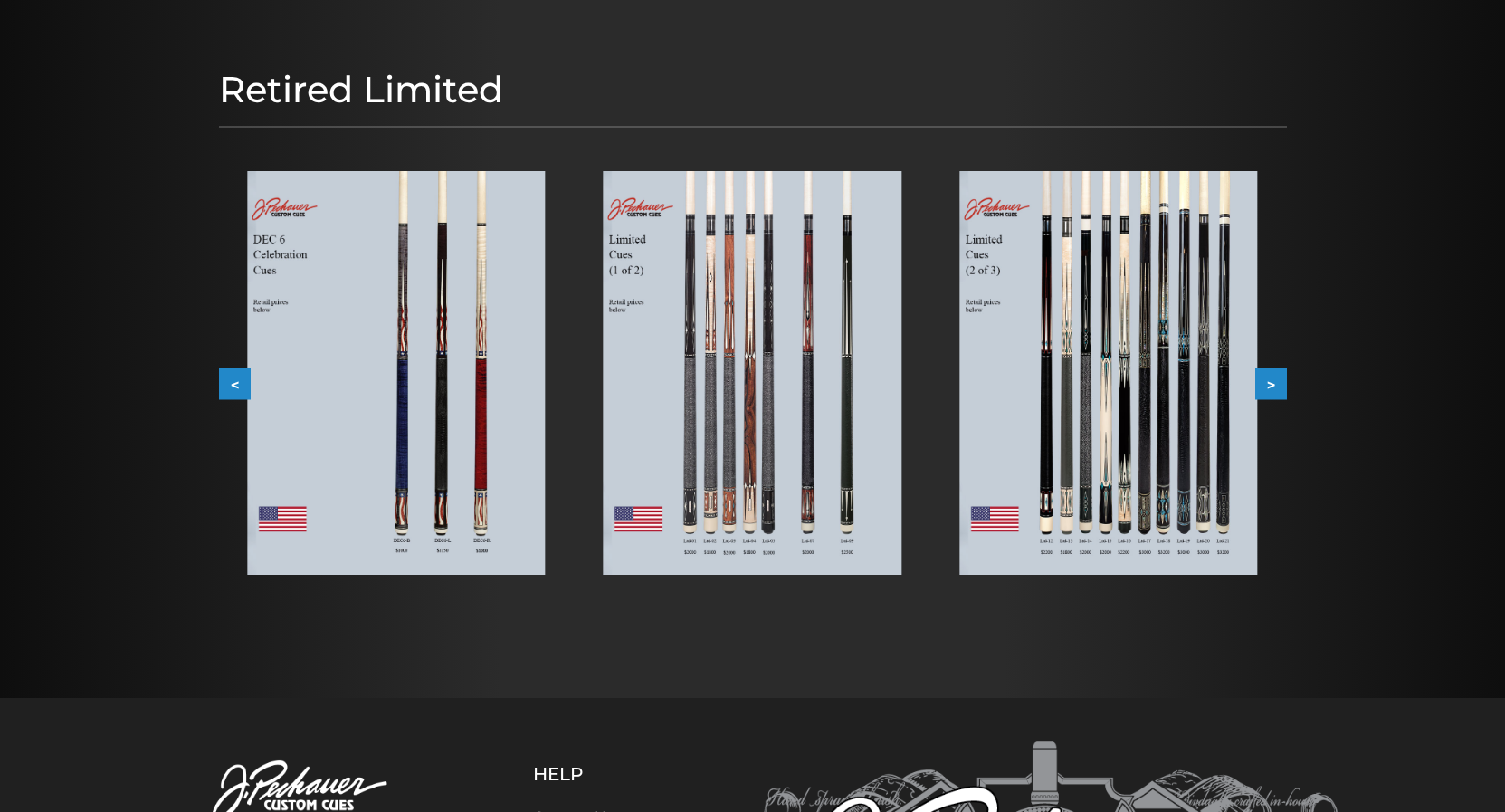
click at [1278, 388] on button ">" at bounding box center [1271, 383] width 32 height 32
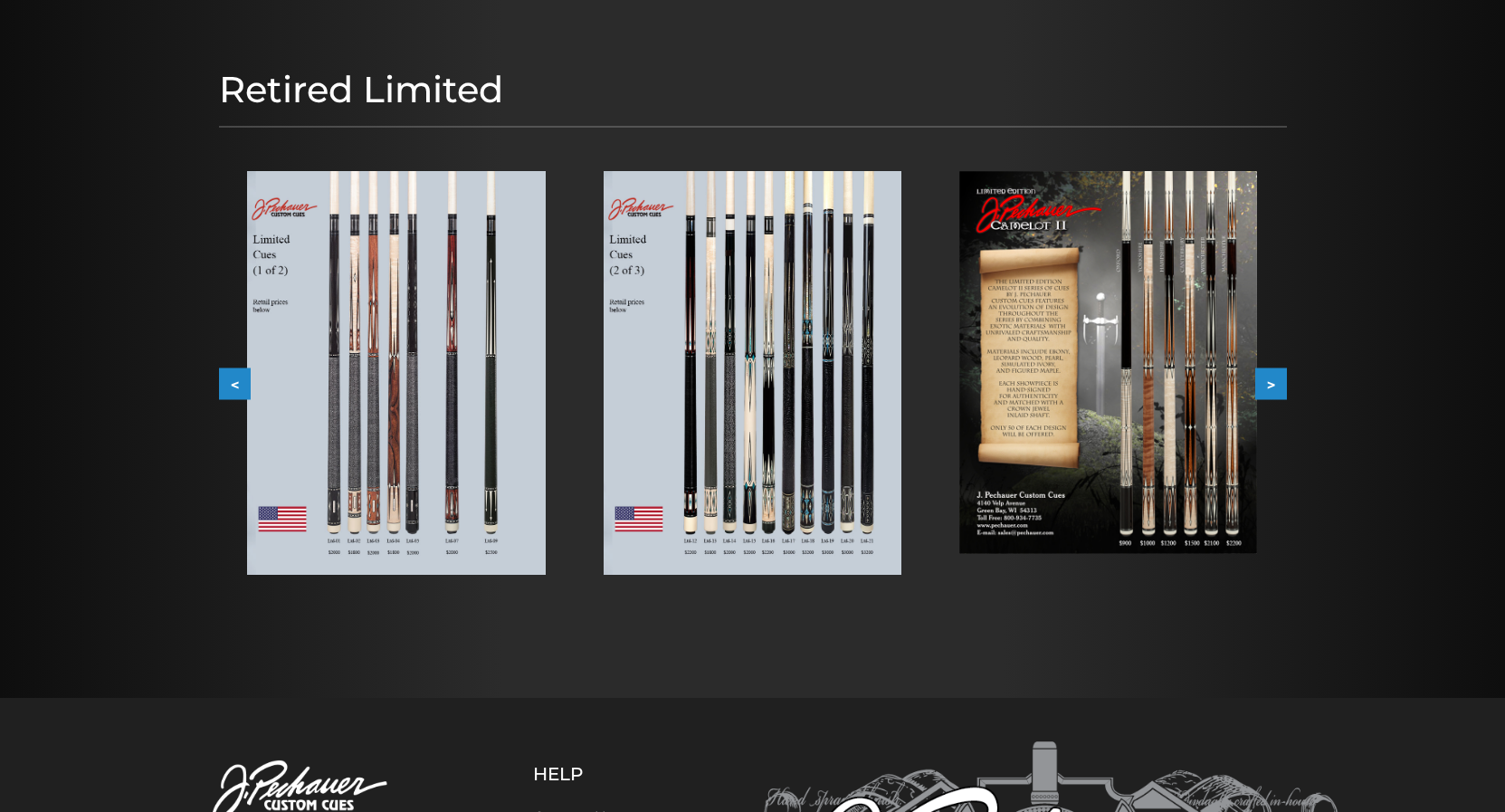
click at [1273, 388] on button ">" at bounding box center [1271, 383] width 32 height 32
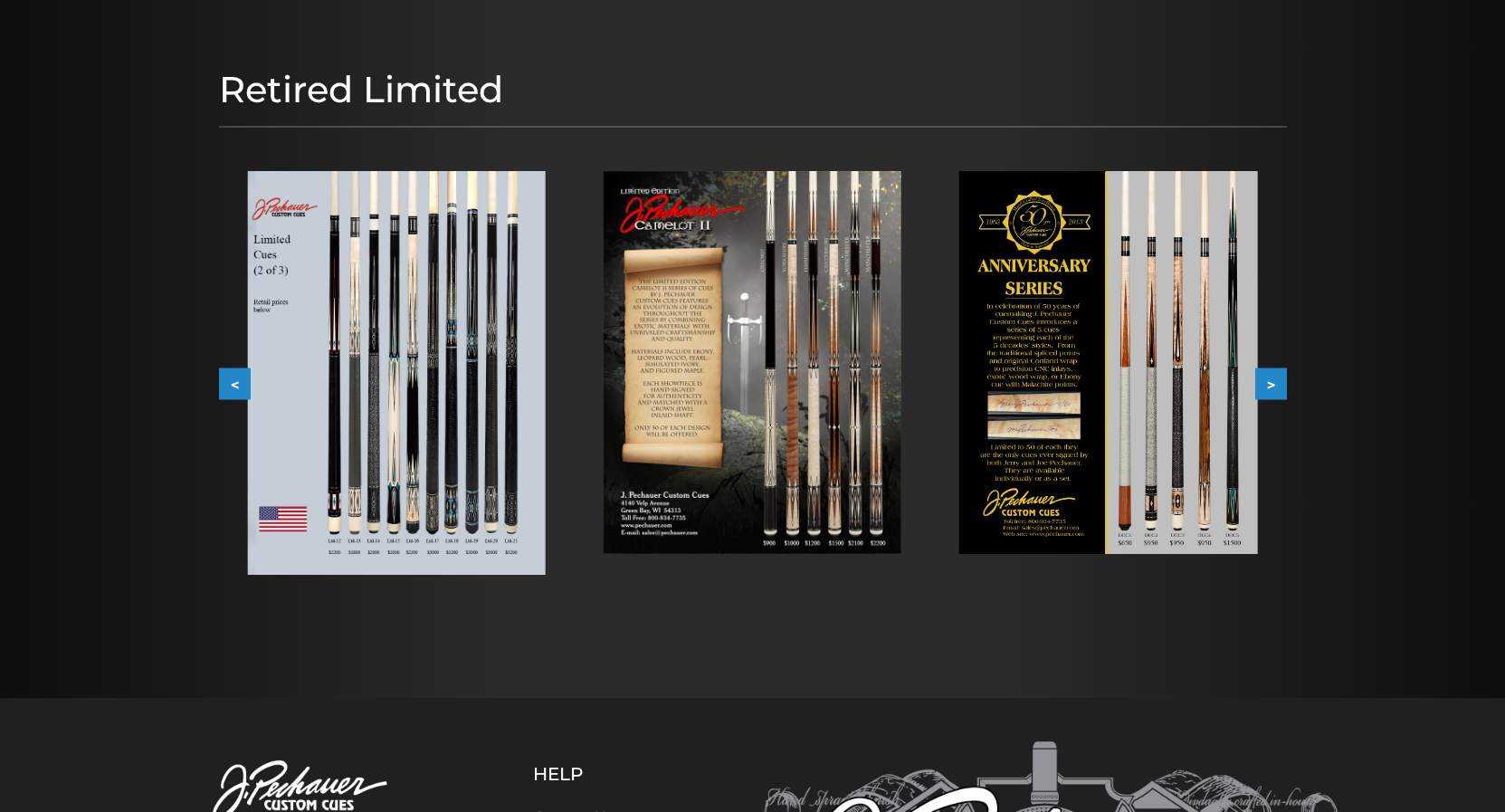
click at [410, 430] on img at bounding box center [396, 373] width 298 height 404
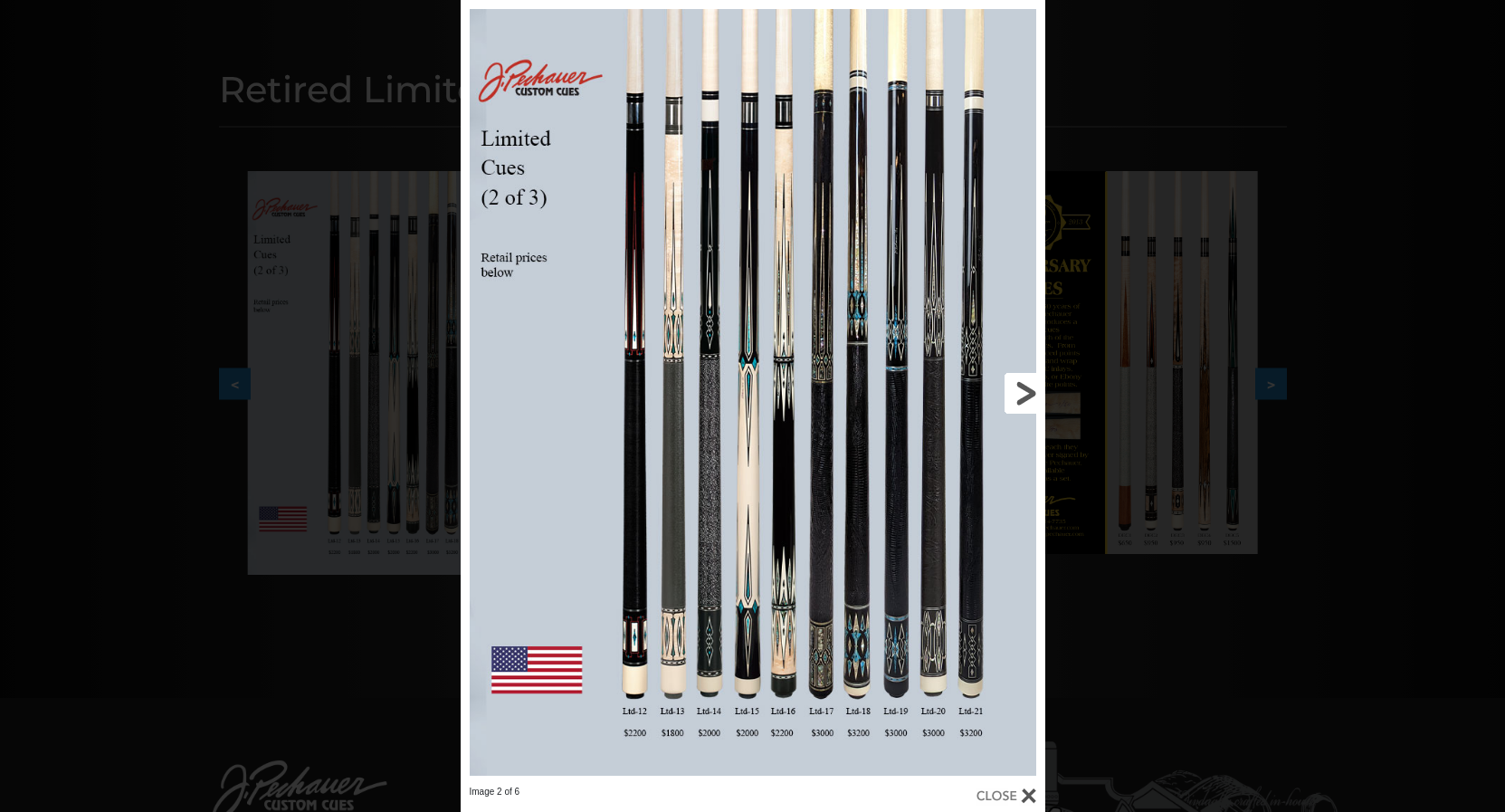
click at [1019, 382] on link at bounding box center [913, 393] width 263 height 785
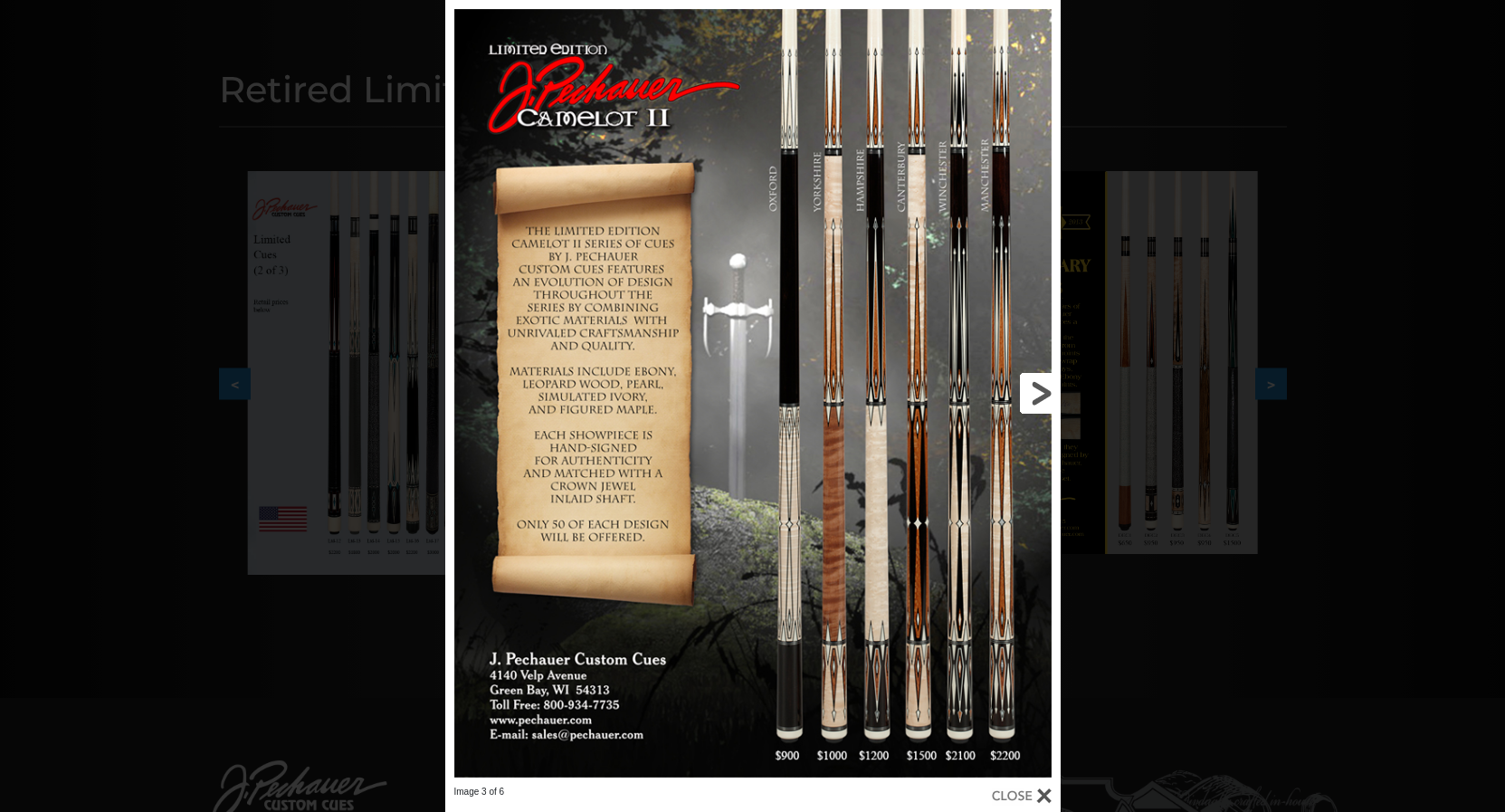
click at [1035, 388] on link at bounding box center [922, 393] width 277 height 785
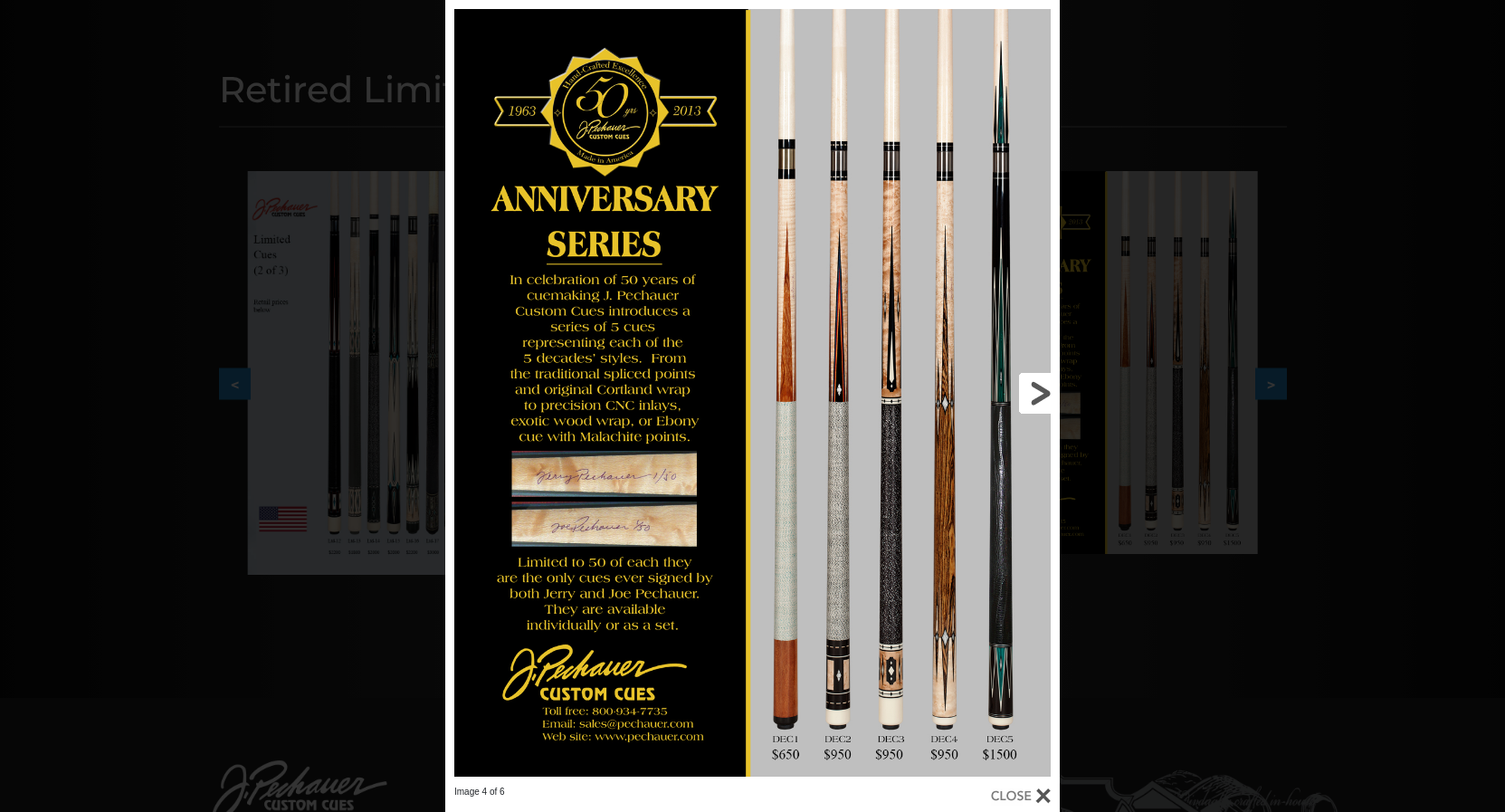
click at [1041, 412] on link at bounding box center [921, 393] width 277 height 785
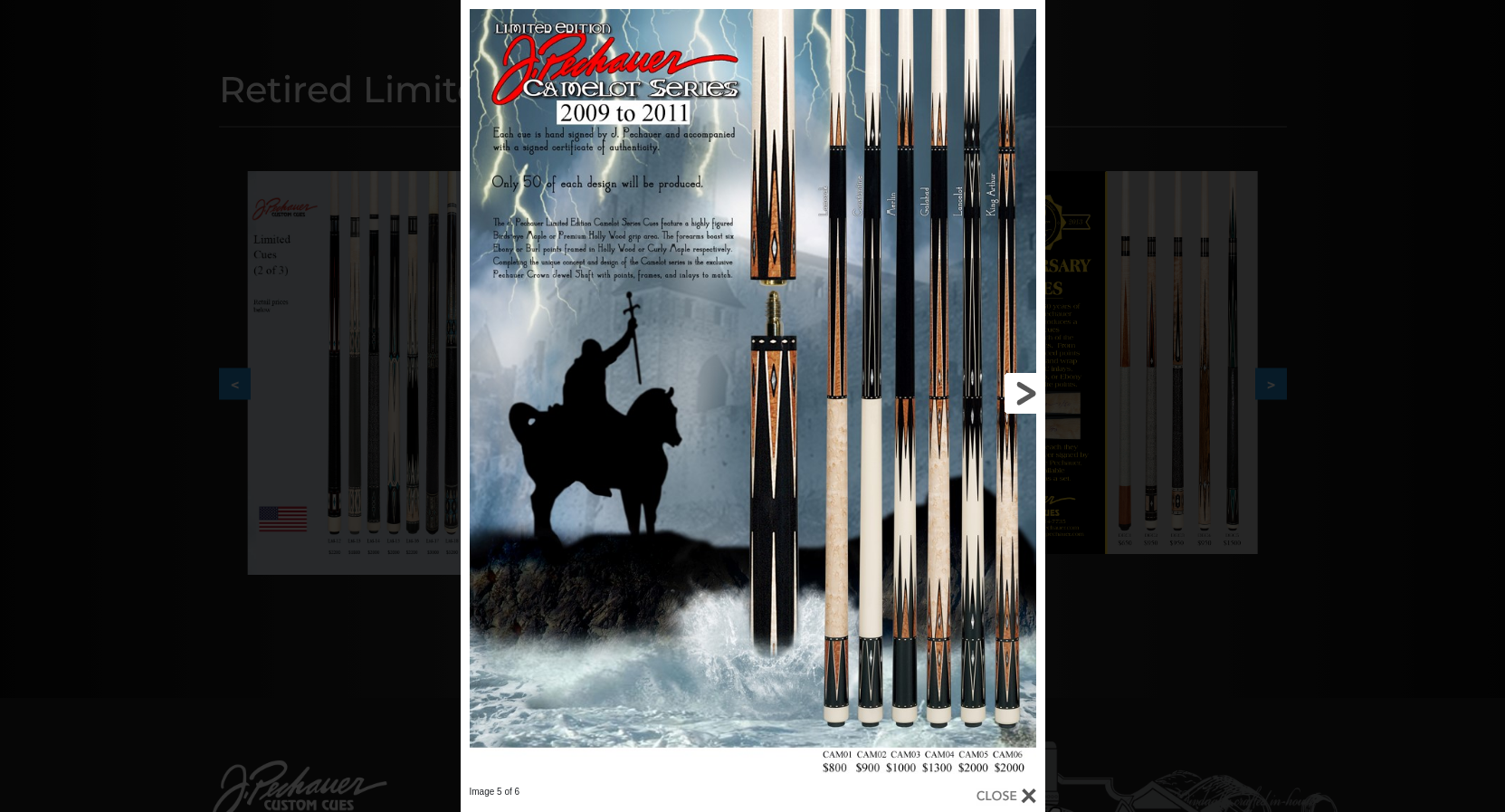
click at [1021, 404] on link at bounding box center [913, 393] width 263 height 785
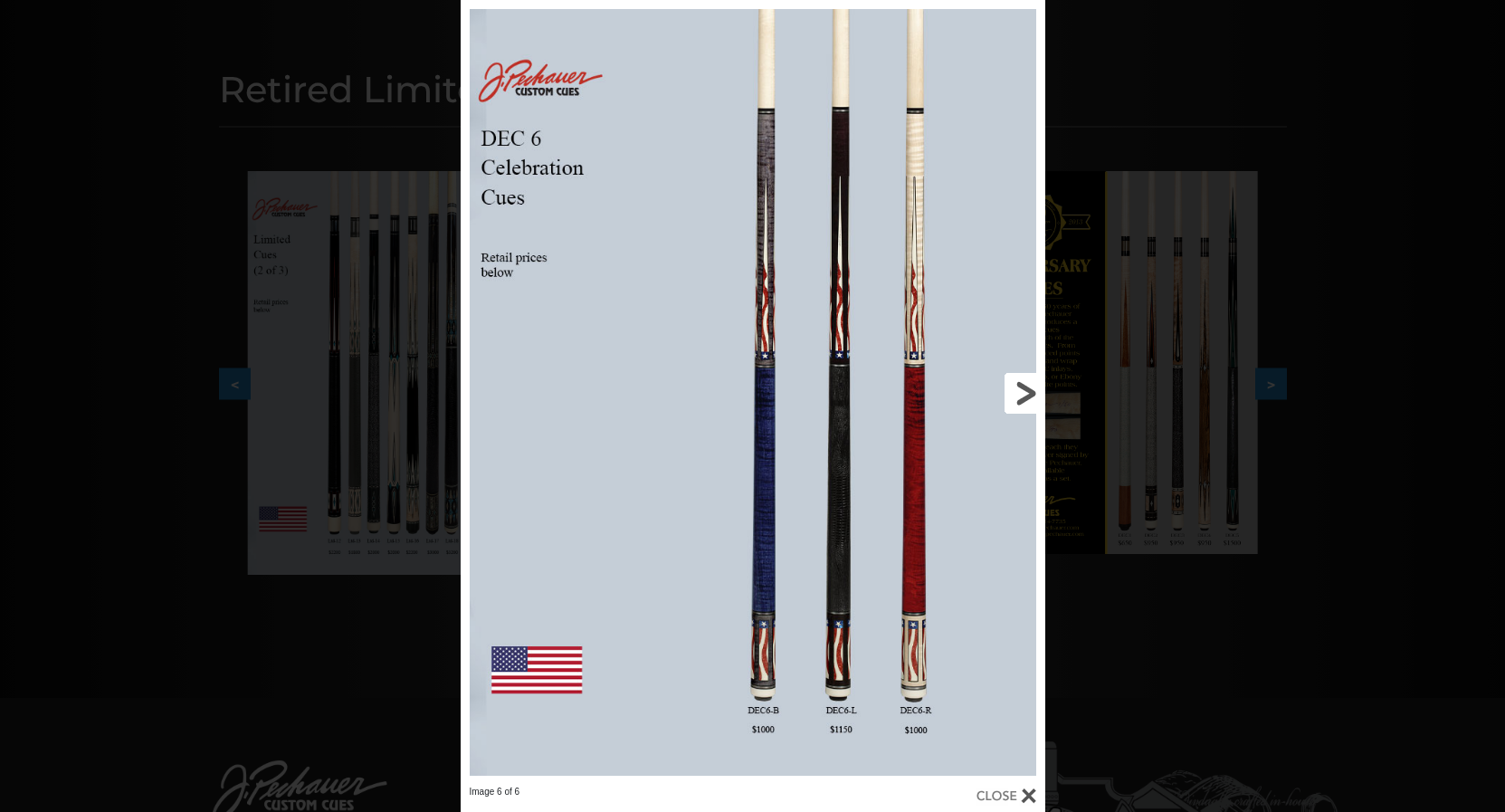
click at [1035, 408] on link at bounding box center [913, 393] width 263 height 785
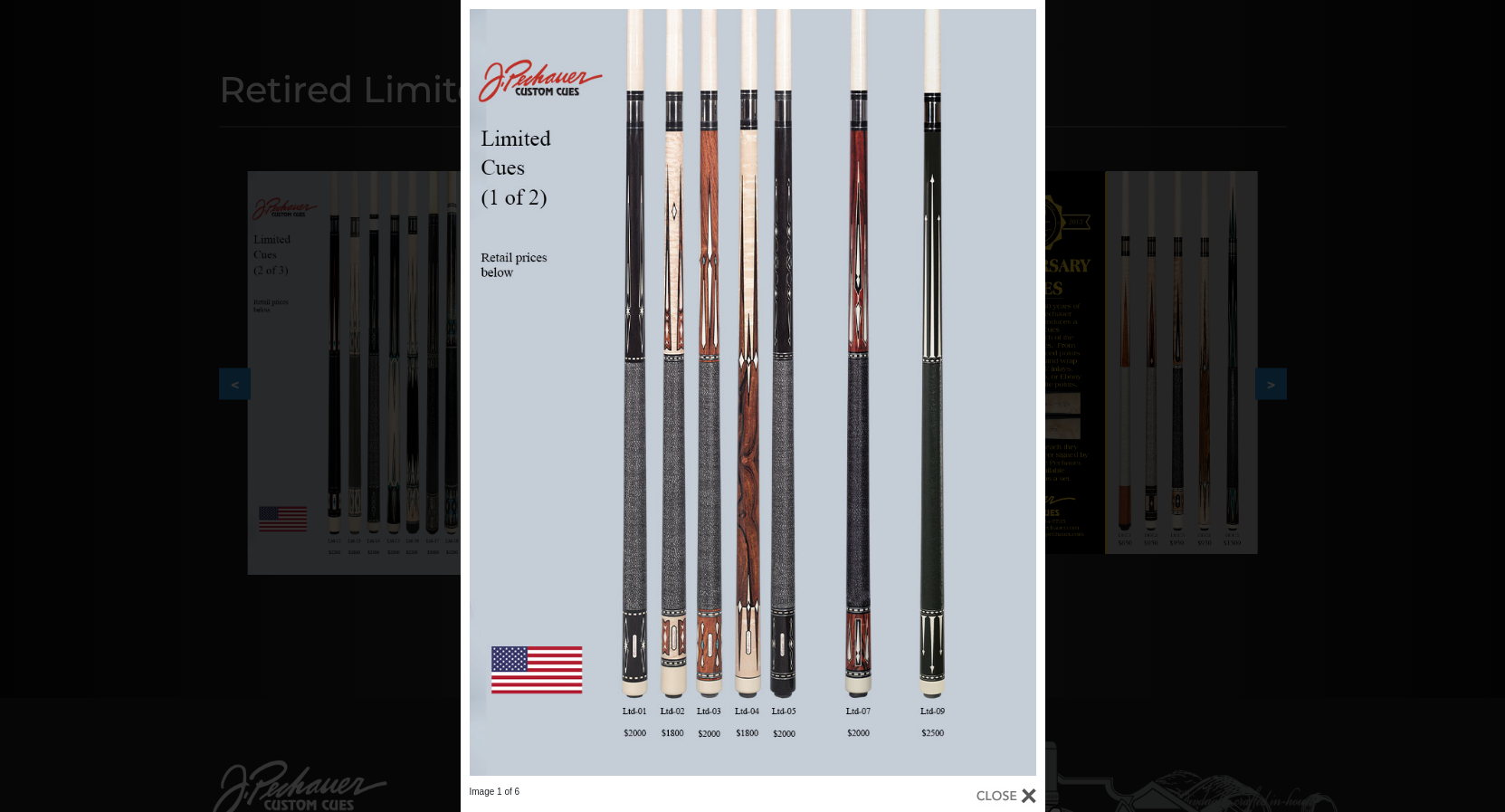
click at [1314, 468] on div "Image 1 of 6" at bounding box center [752, 406] width 1505 height 812
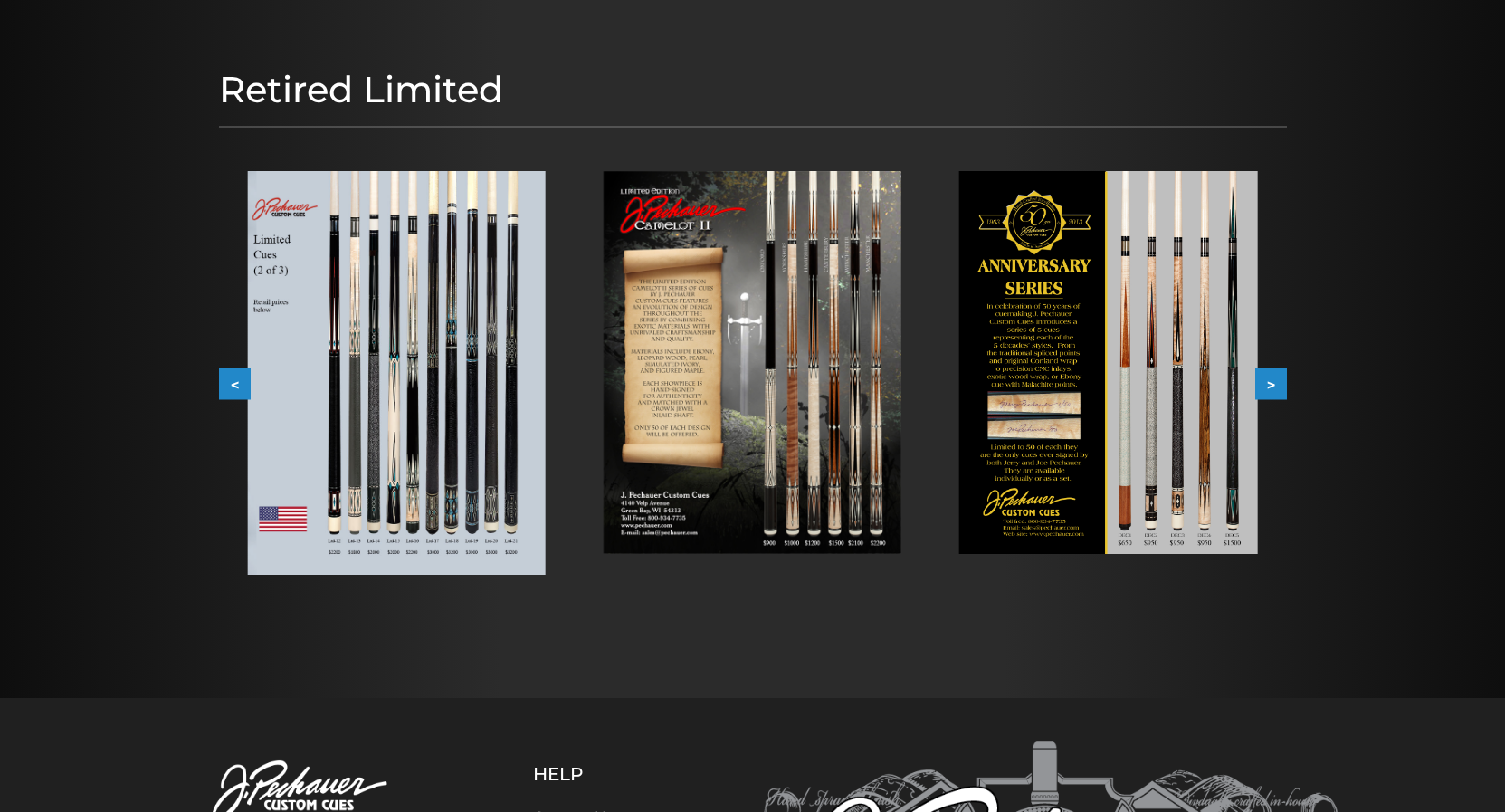
click at [1277, 385] on button ">" at bounding box center [1271, 383] width 32 height 32
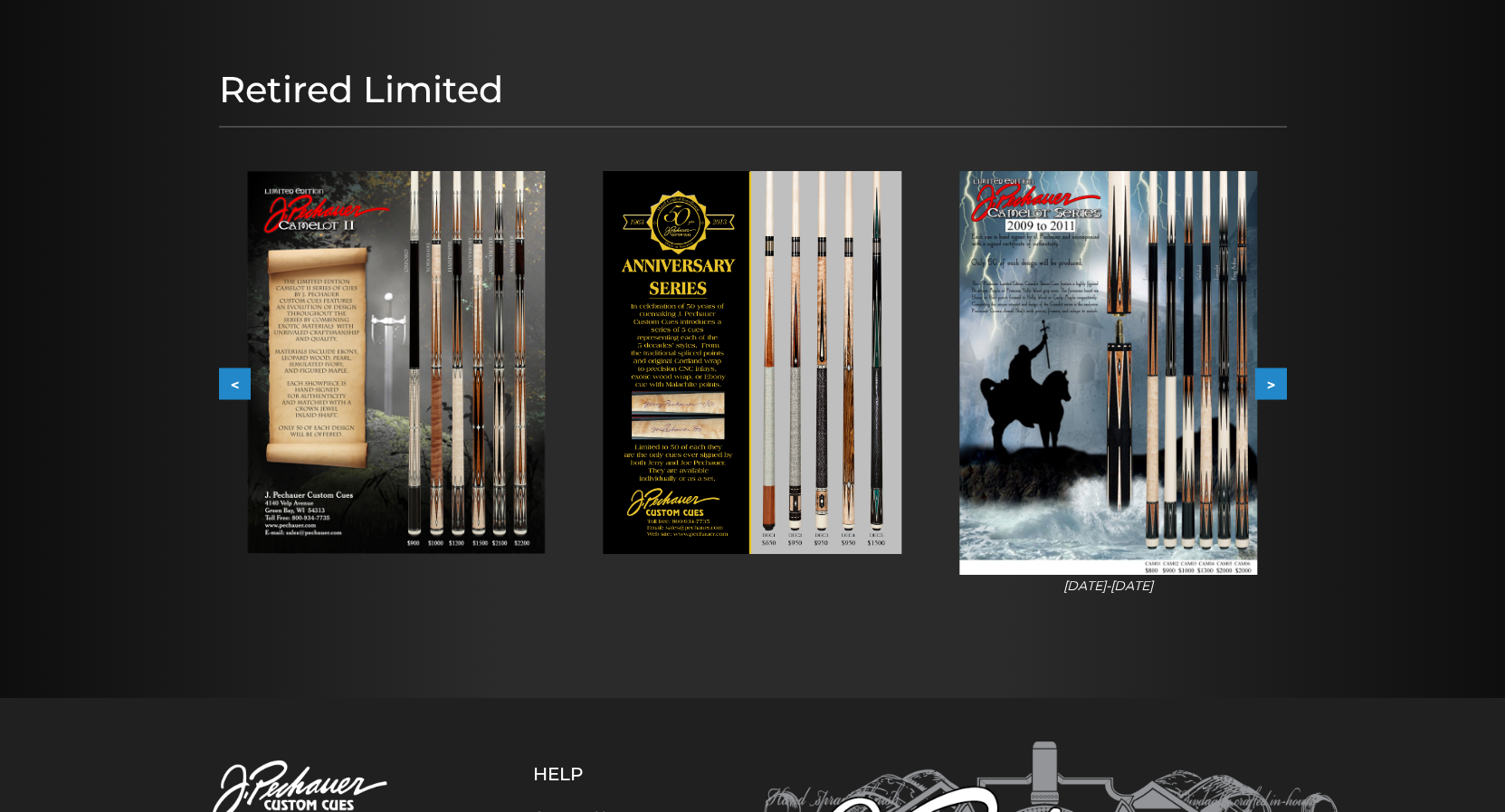
drag, startPoint x: 1274, startPoint y: 380, endPoint x: 1298, endPoint y: 362, distance: 30.0
click at [1281, 375] on button ">" at bounding box center [1271, 383] width 32 height 32
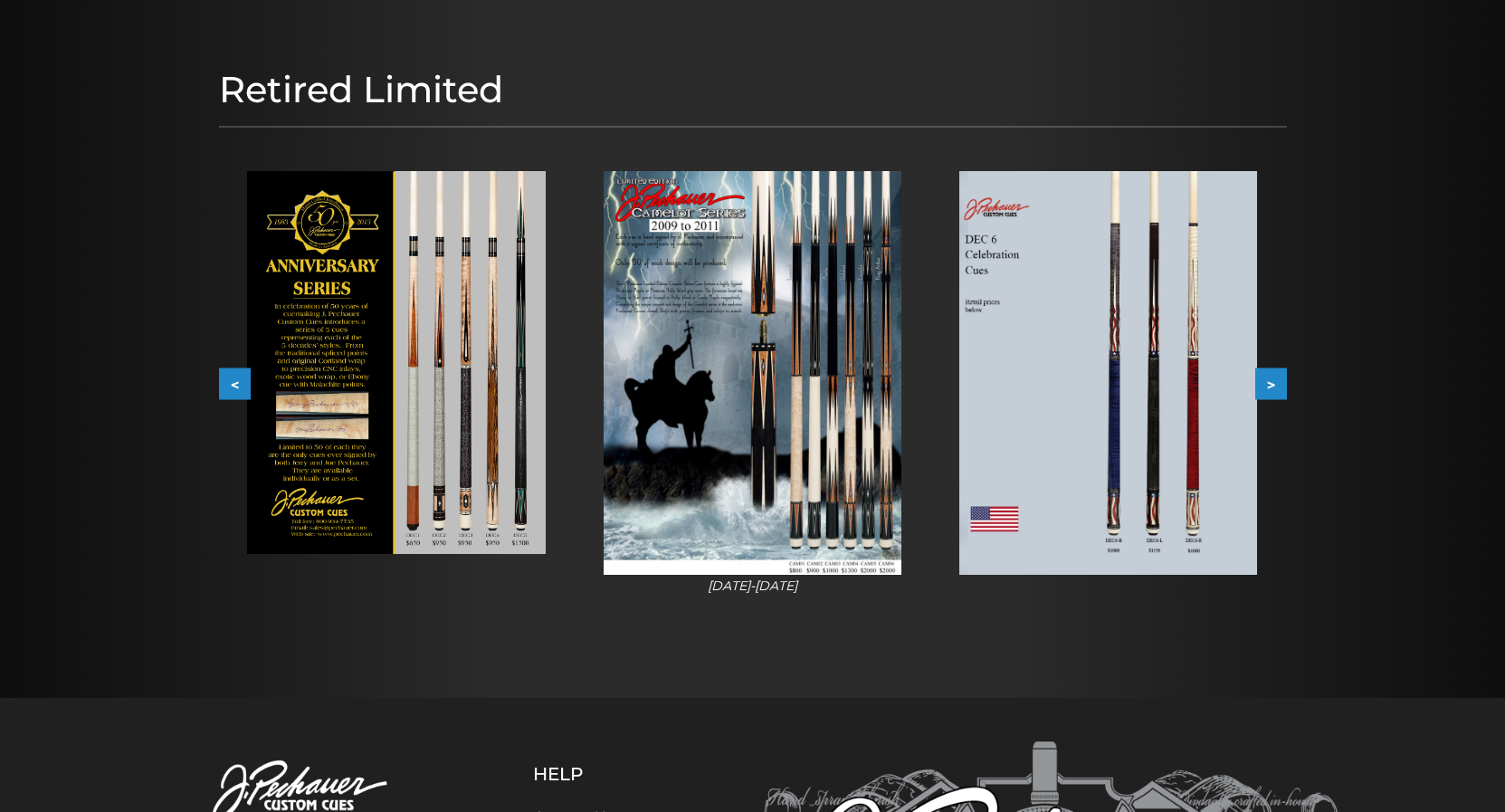
click at [1276, 376] on button ">" at bounding box center [1271, 383] width 32 height 32
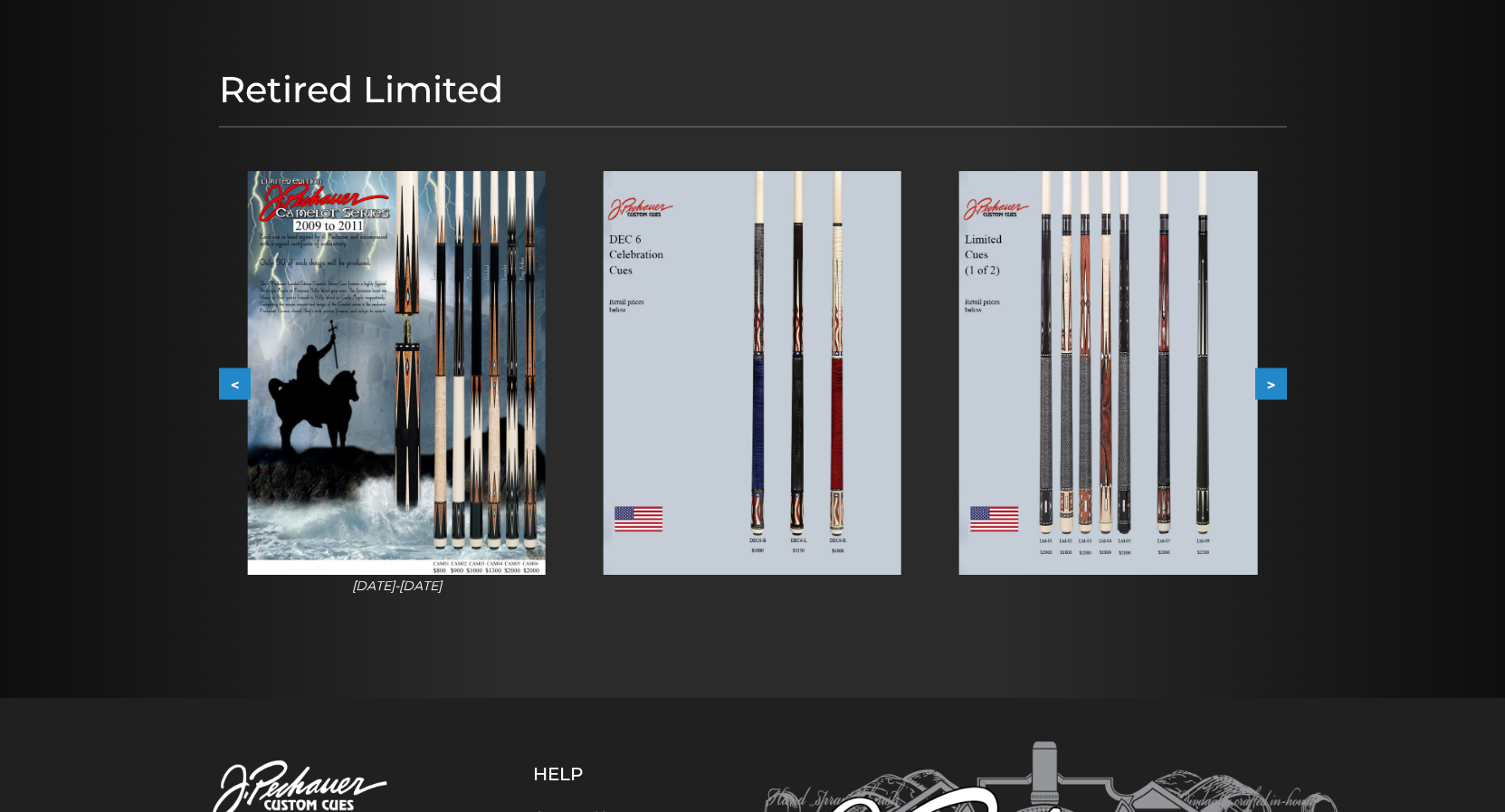
click at [1276, 378] on button ">" at bounding box center [1271, 383] width 32 height 32
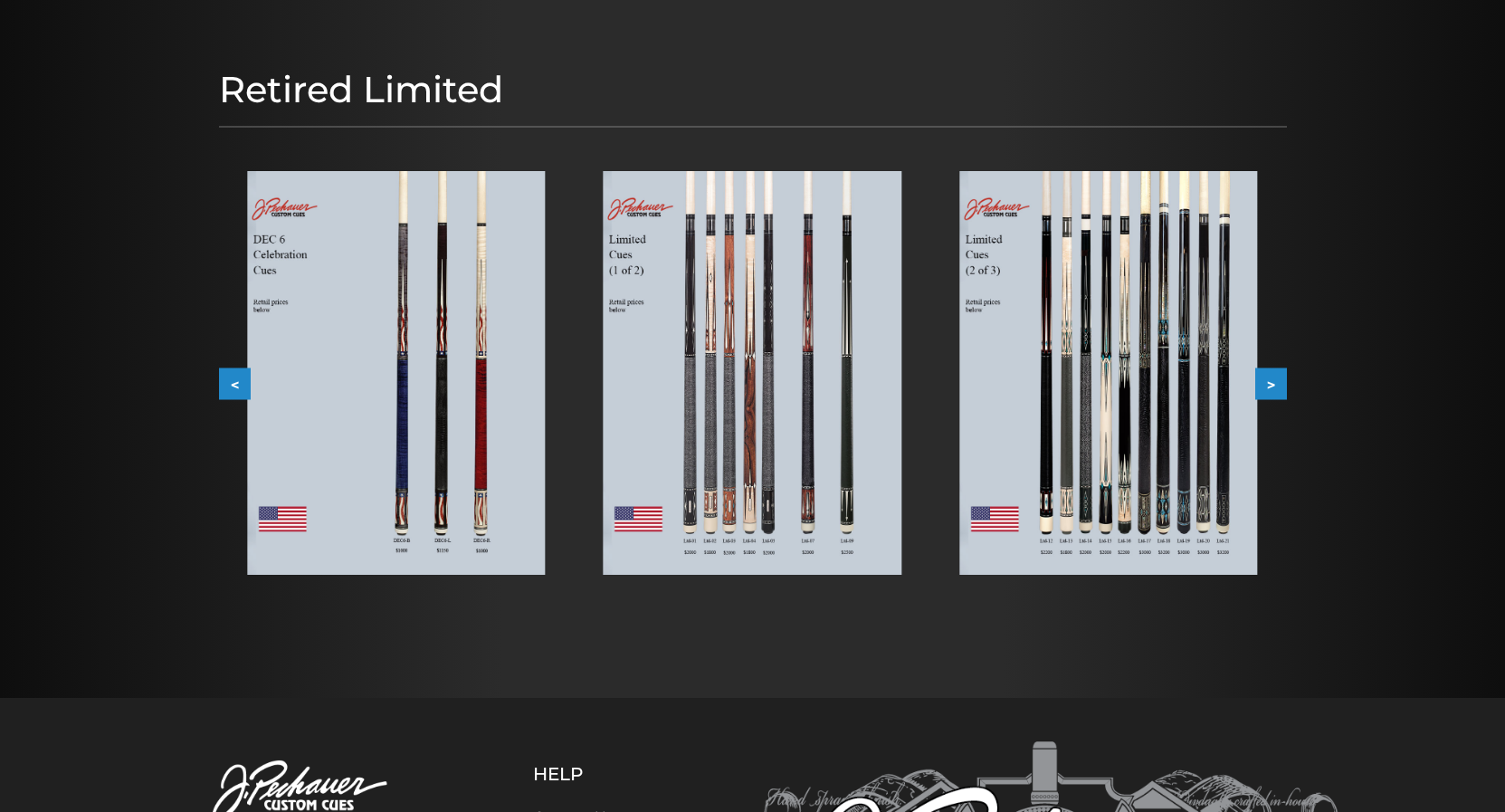
click at [1275, 378] on button ">" at bounding box center [1271, 383] width 32 height 32
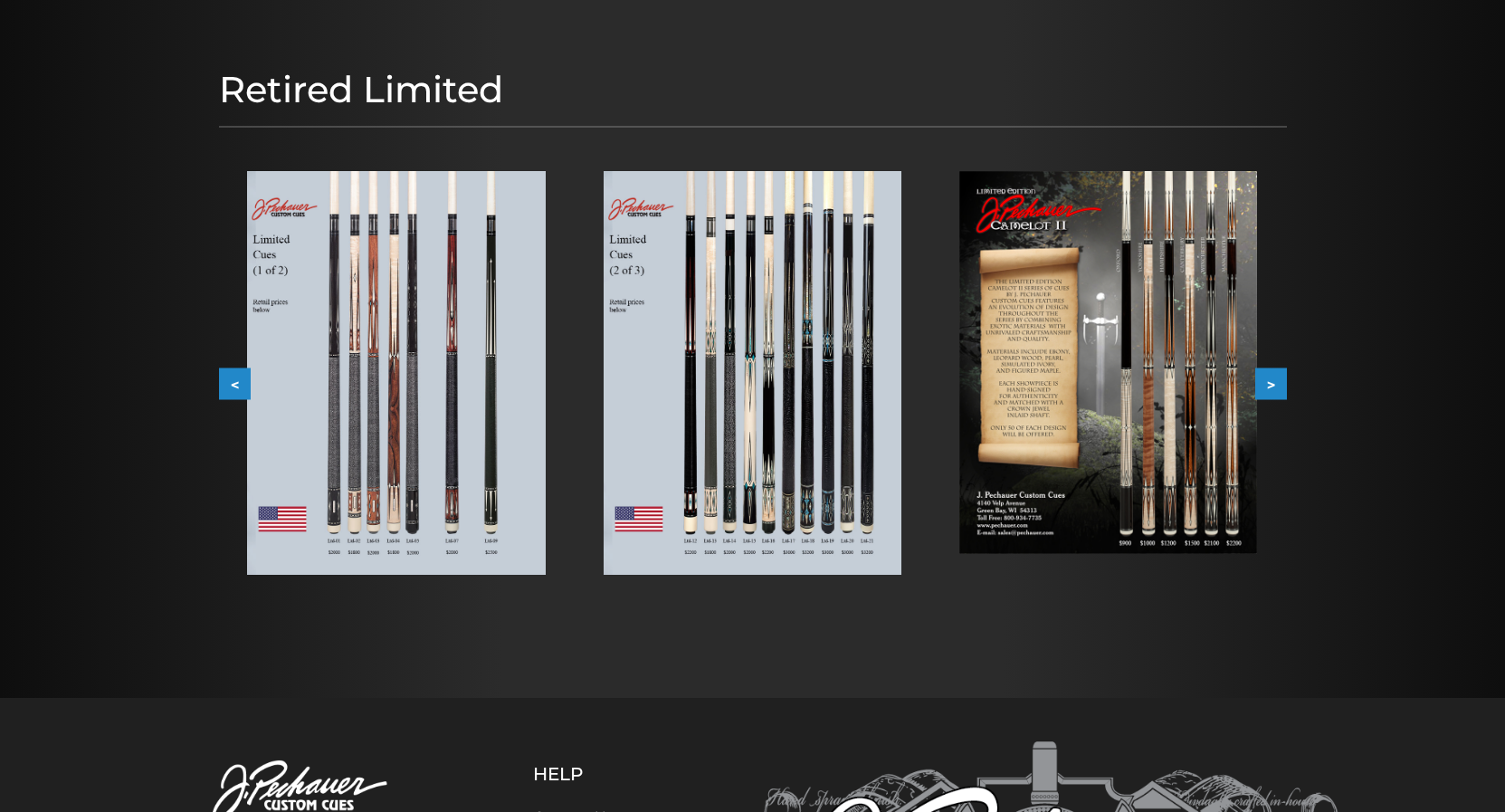
click at [1275, 377] on button ">" at bounding box center [1271, 383] width 32 height 32
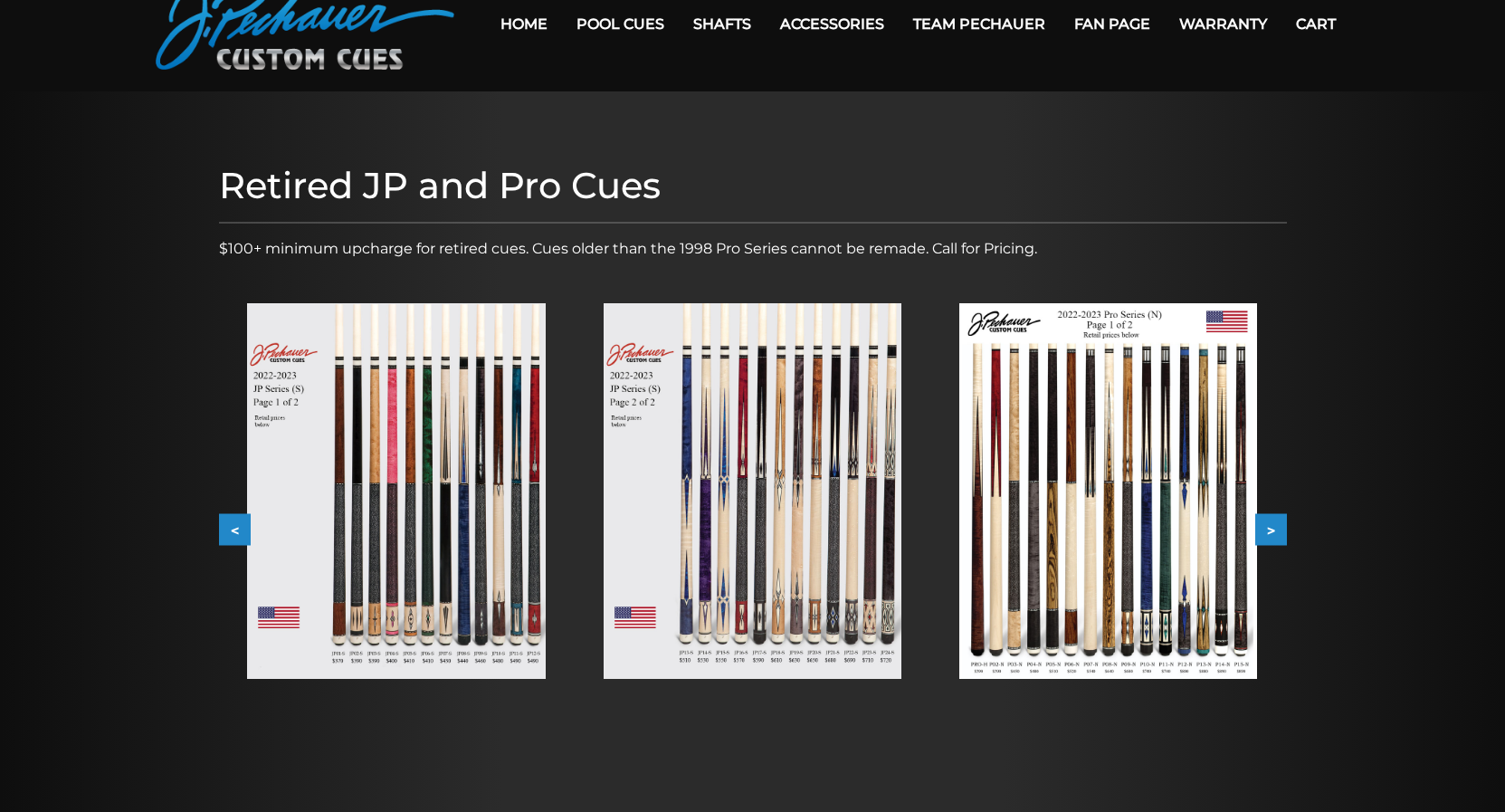
scroll to position [277, 0]
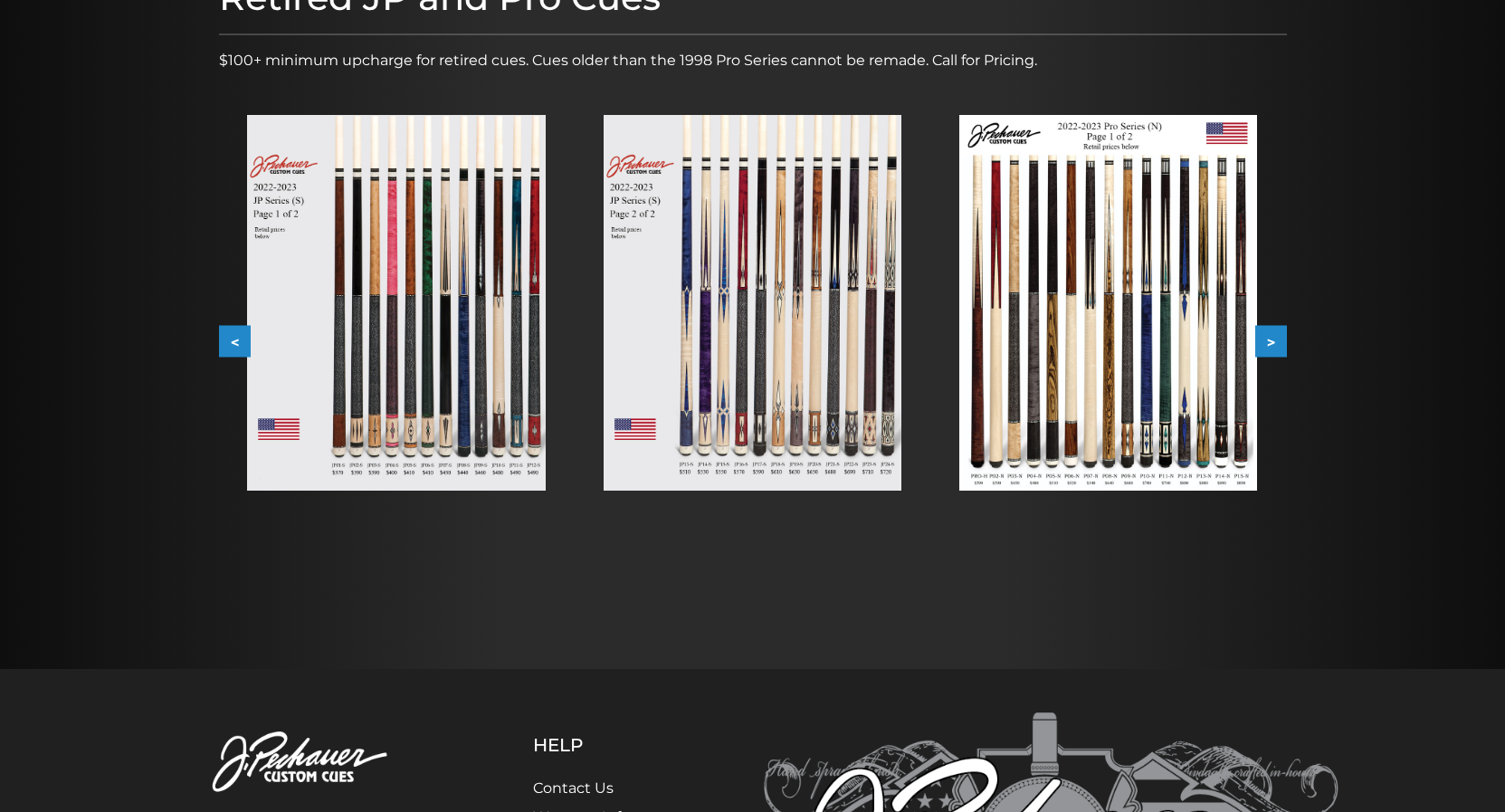
click at [1279, 338] on button ">" at bounding box center [1271, 341] width 32 height 32
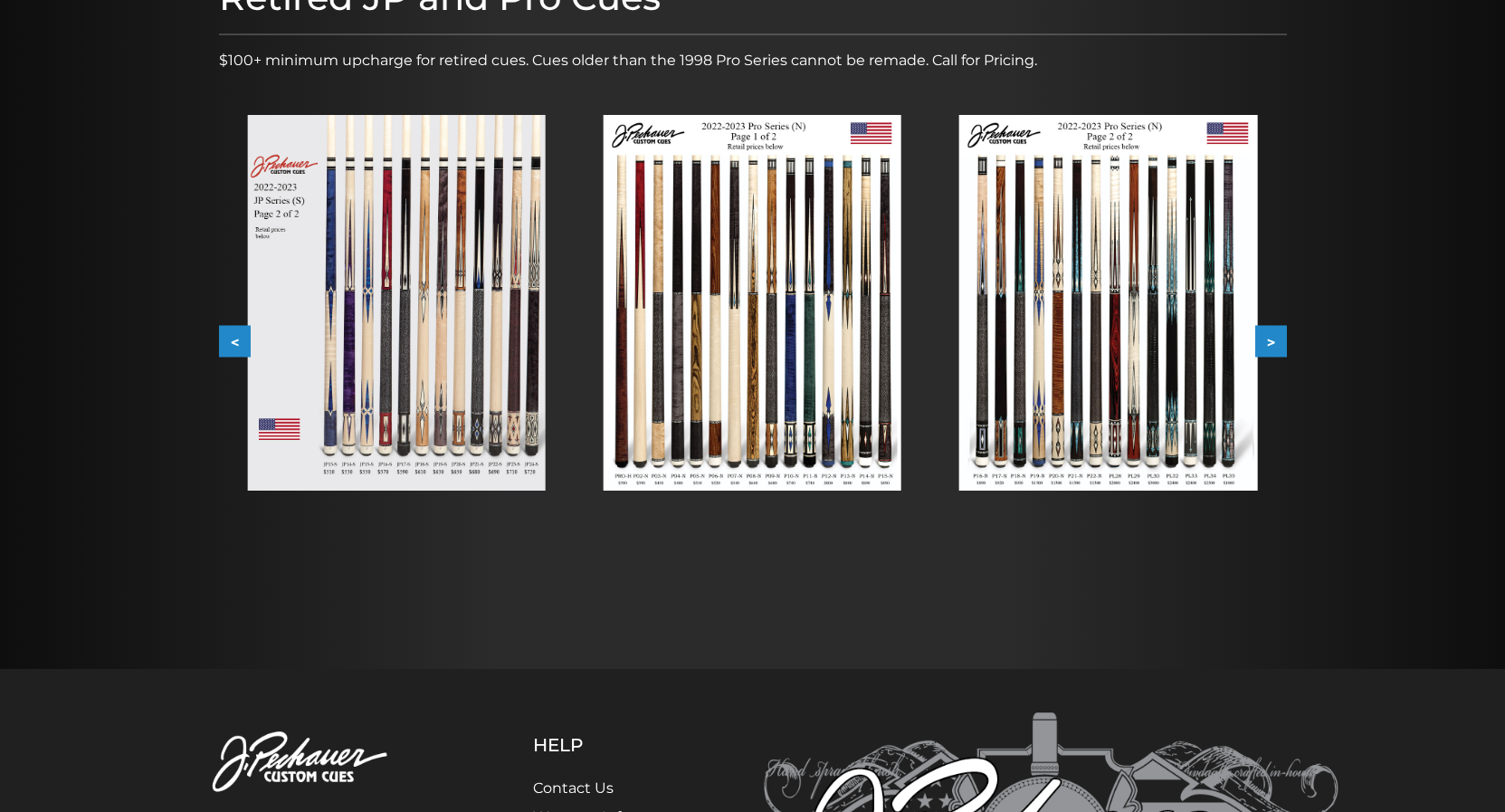
click at [1279, 337] on button ">" at bounding box center [1271, 341] width 32 height 32
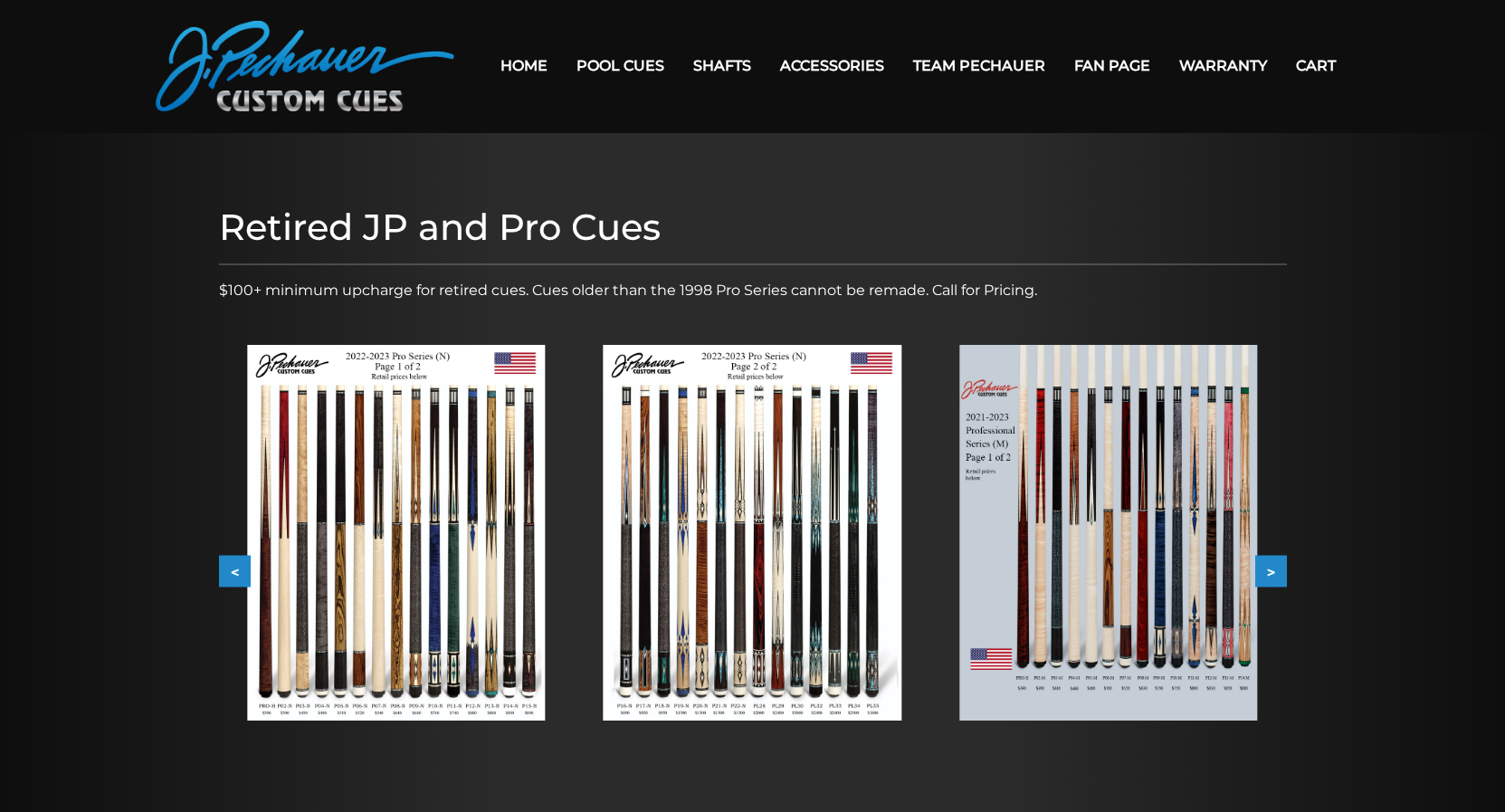
scroll to position [0, 0]
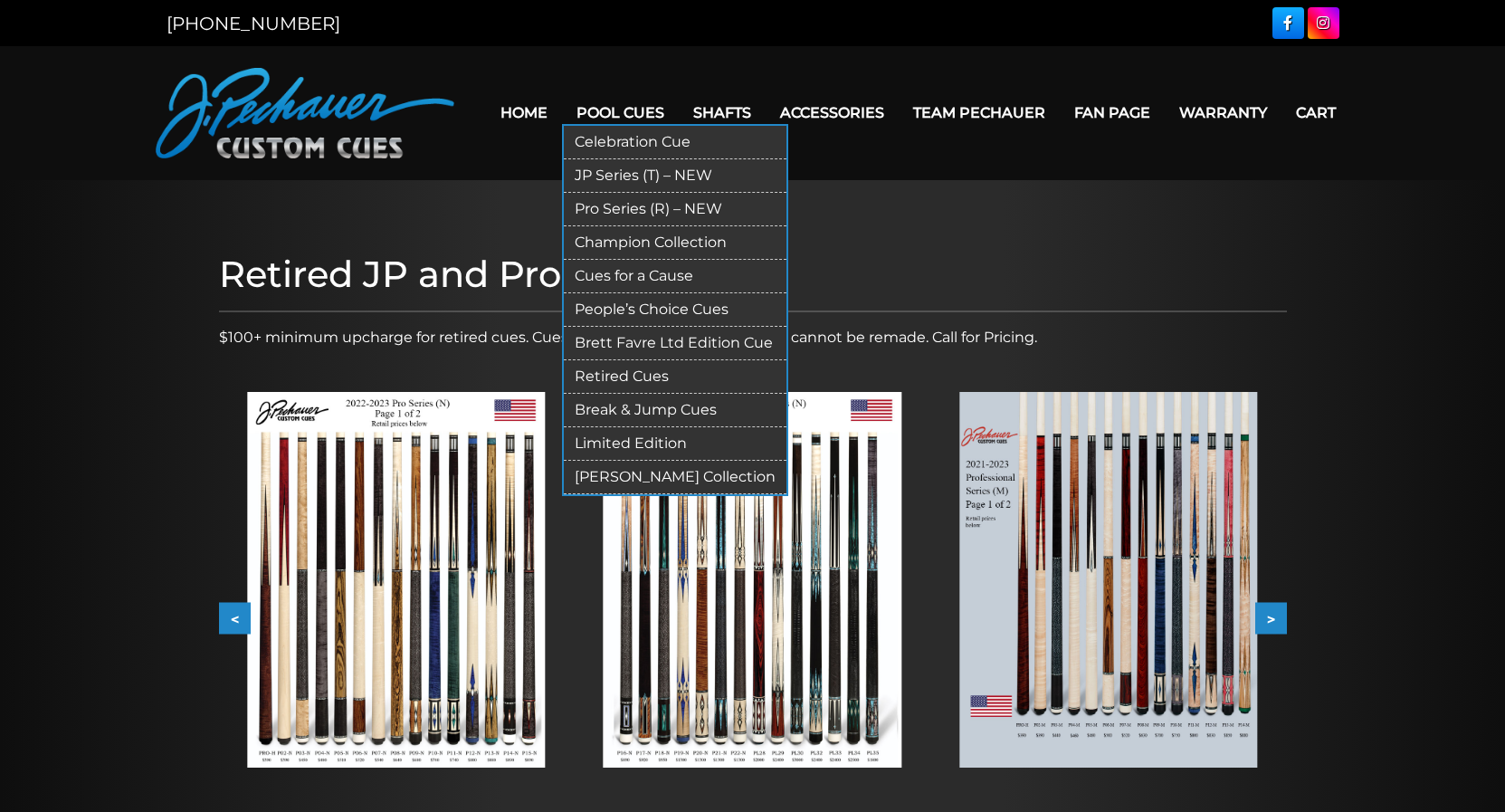
click at [590, 109] on link "Pool Cues" at bounding box center [620, 113] width 117 height 46
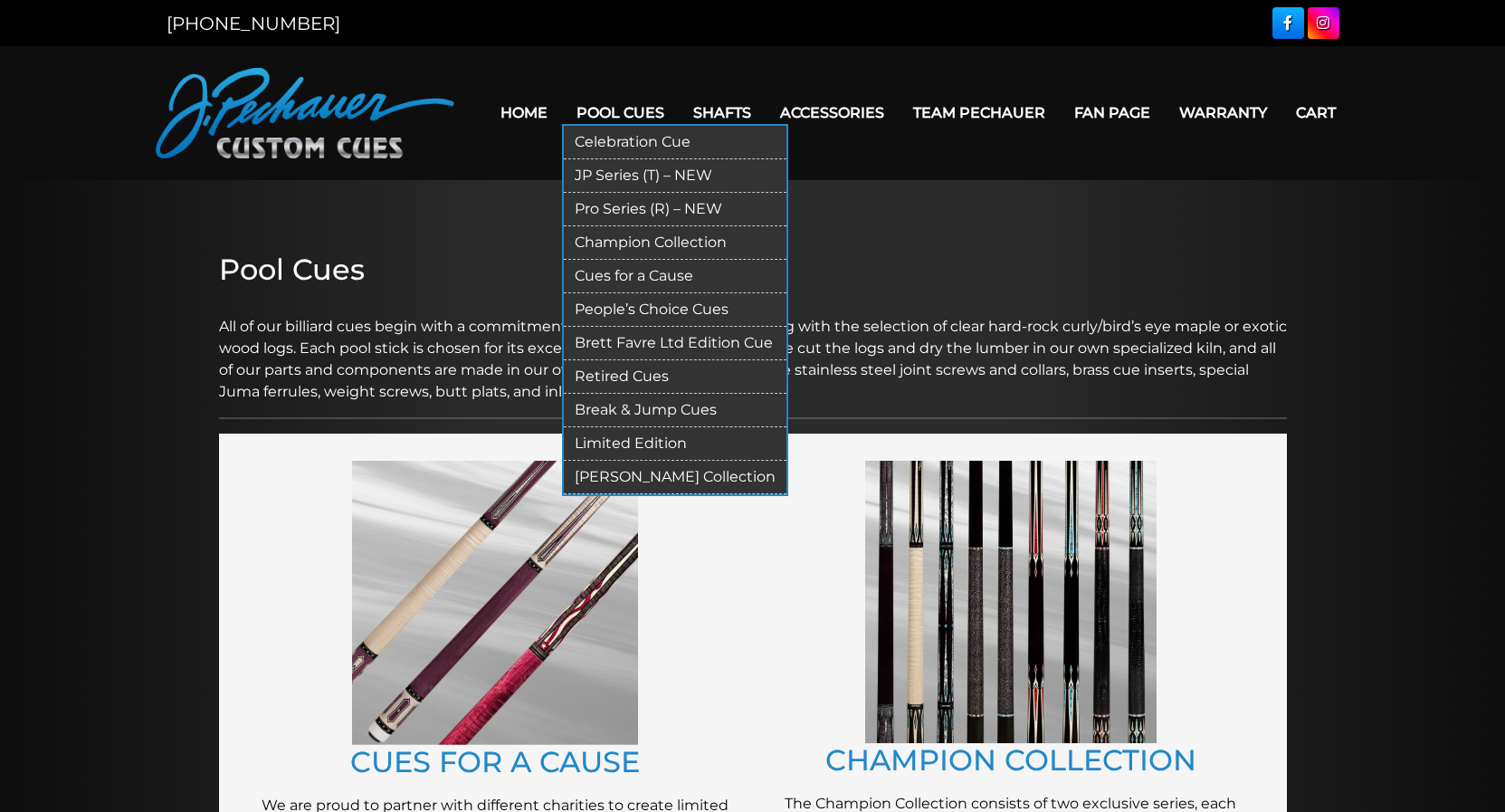
click at [583, 211] on link "Pro Series (R) – NEW" at bounding box center [675, 210] width 223 height 34
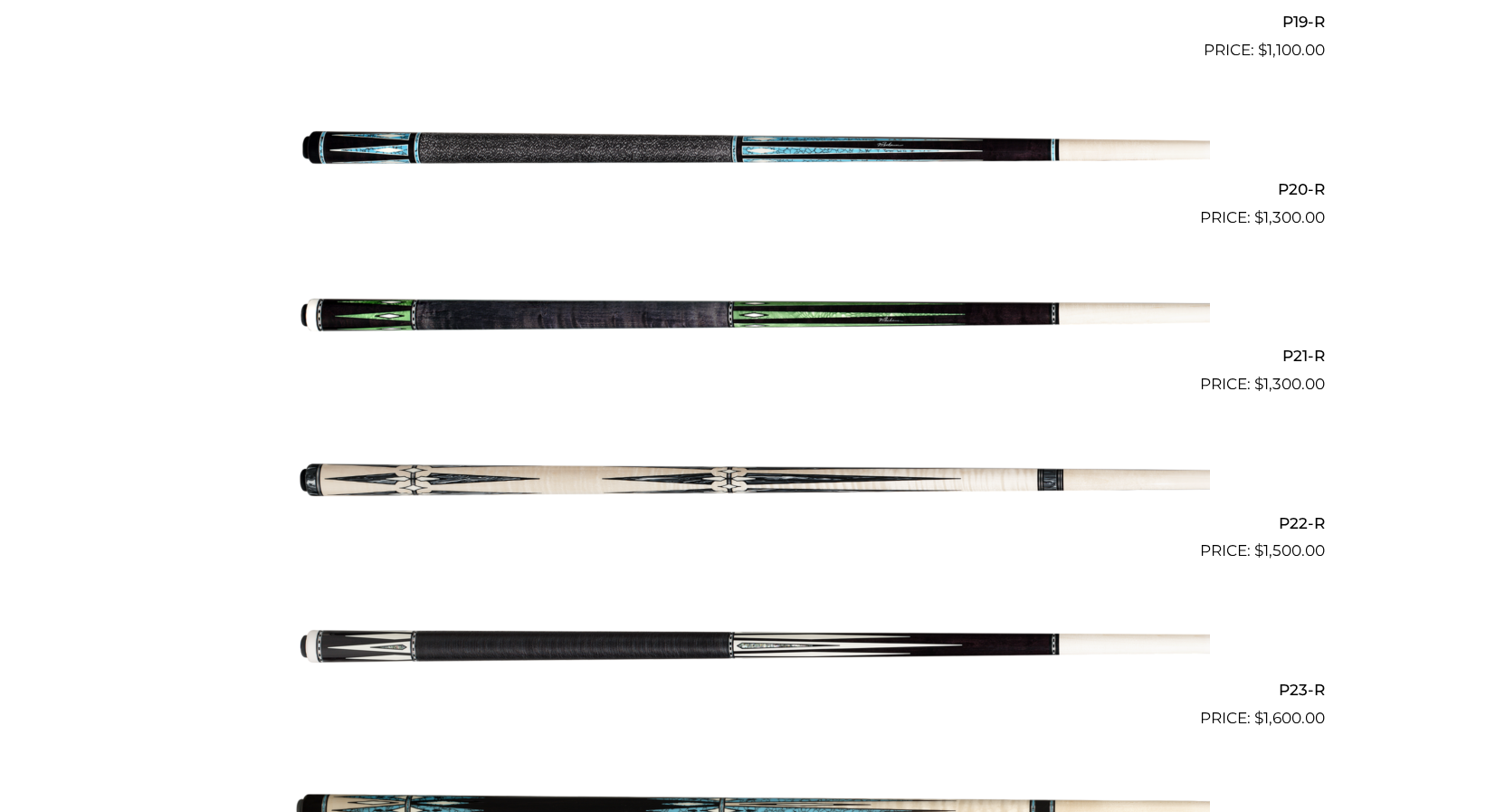
scroll to position [3599, 0]
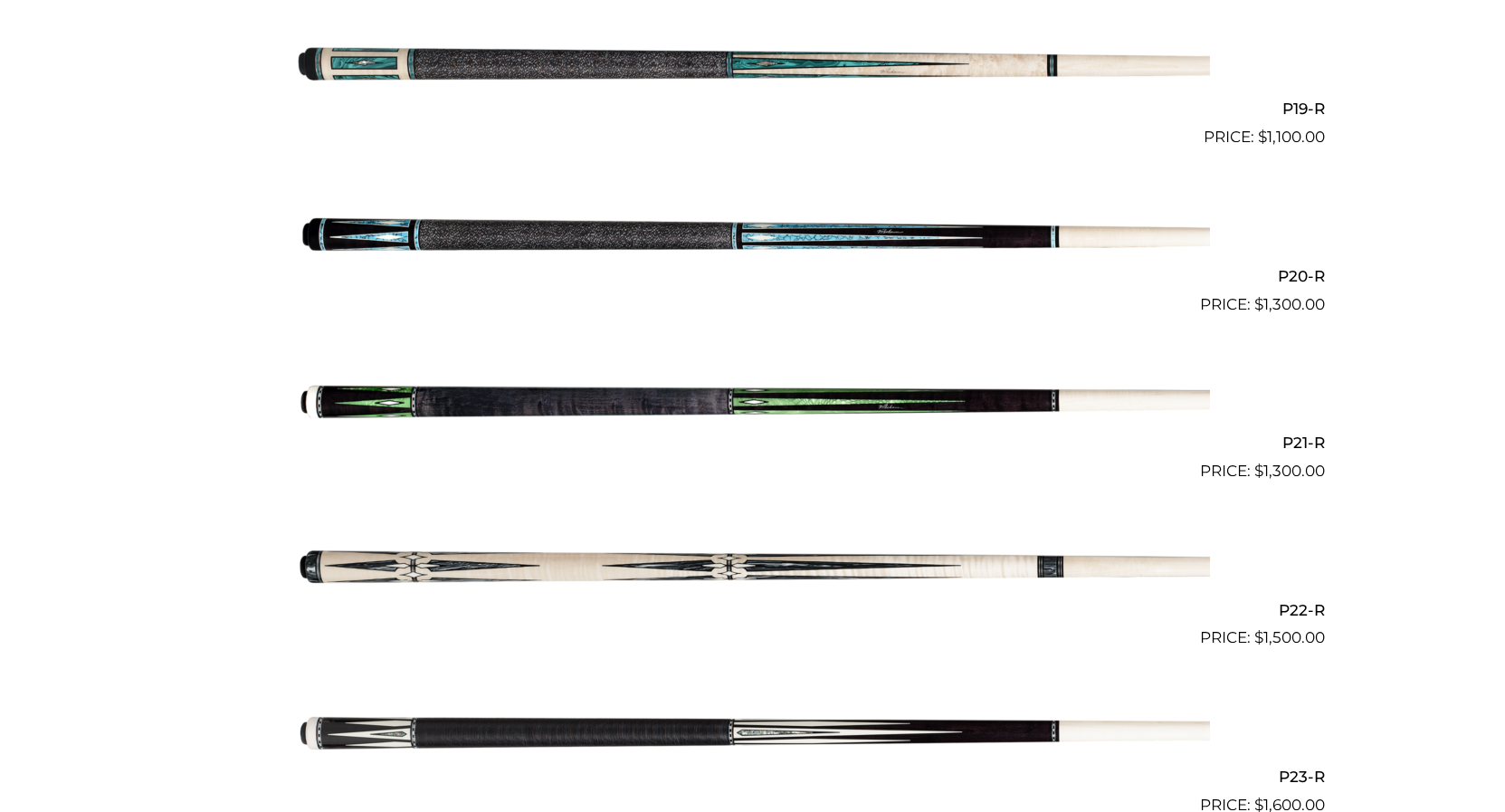
click at [505, 412] on img at bounding box center [753, 400] width 914 height 152
